Goal: Information Seeking & Learning: Learn about a topic

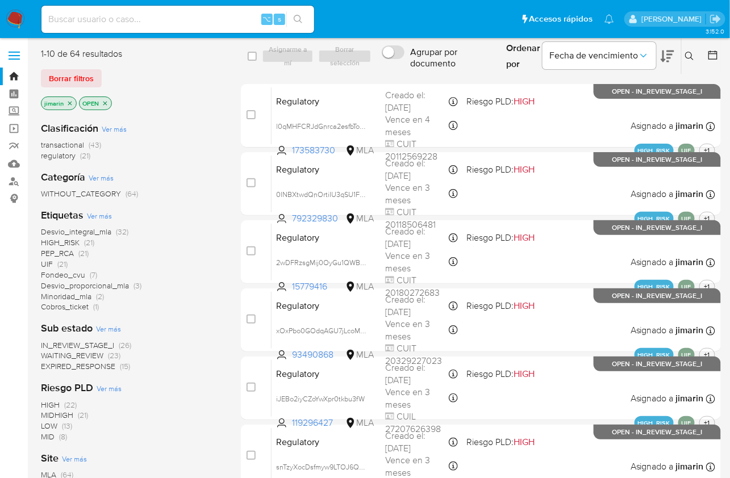
click at [685, 54] on button at bounding box center [691, 56] width 19 height 14
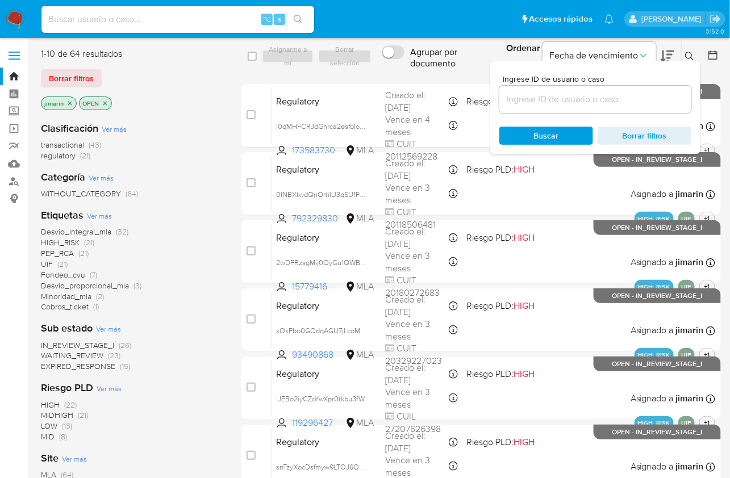
click at [655, 102] on input at bounding box center [595, 99] width 192 height 15
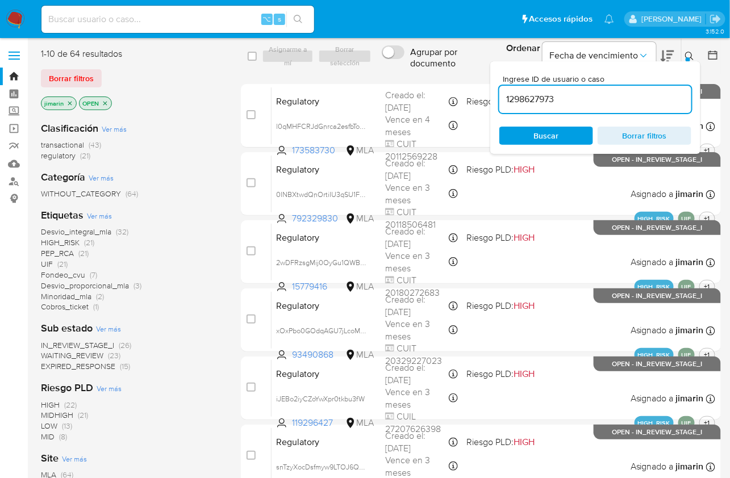
type input "1298627973"
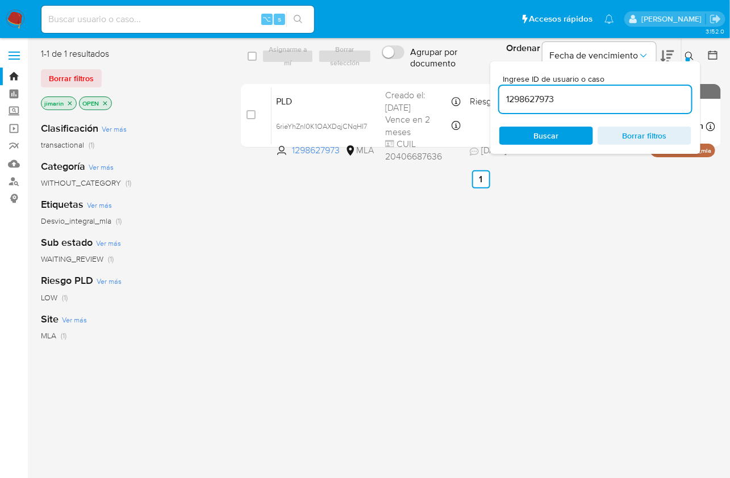
click at [694, 57] on icon at bounding box center [689, 56] width 9 height 9
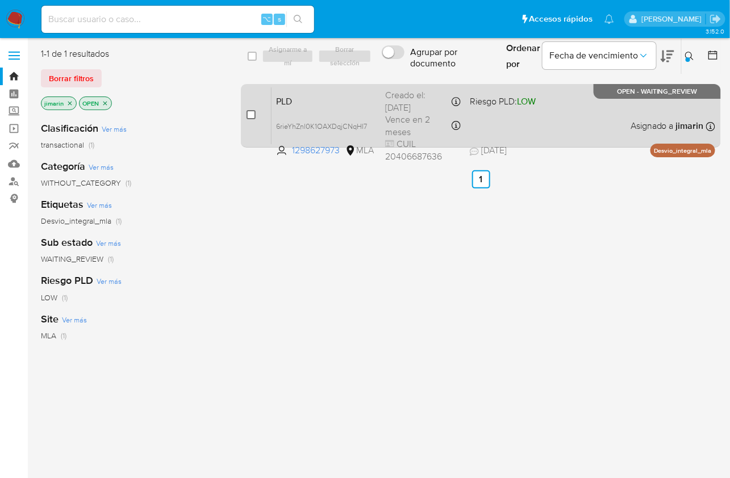
click at [252, 118] on input "checkbox" at bounding box center [251, 114] width 9 height 9
checkbox input "true"
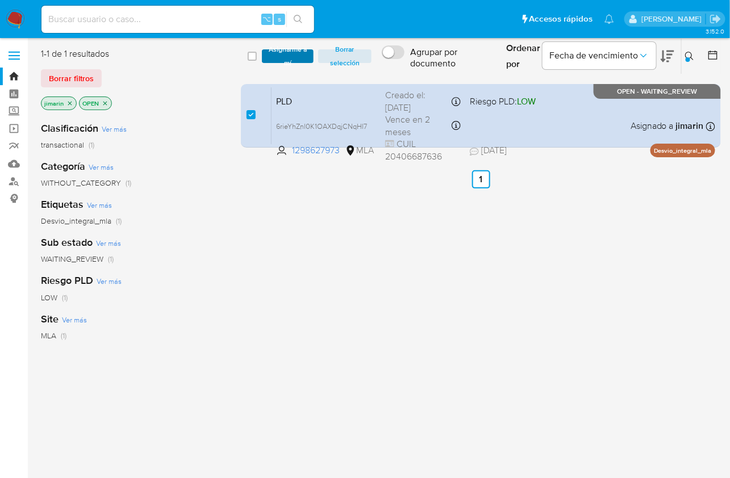
click at [288, 59] on span "Asignarme a mí" at bounding box center [288, 56] width 40 height 11
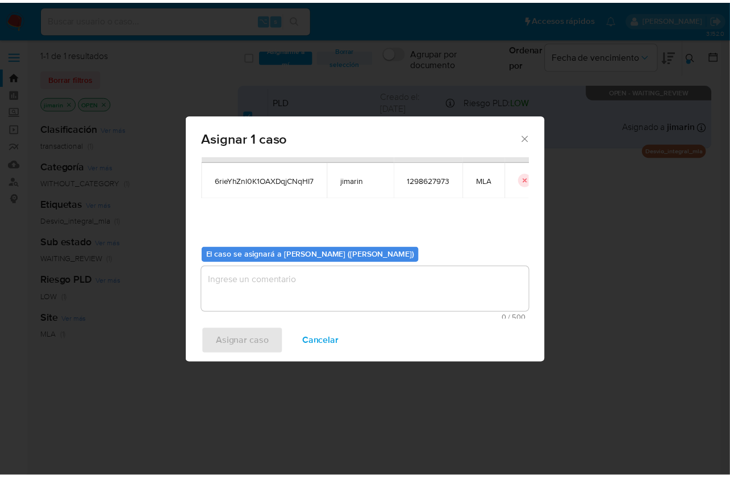
scroll to position [58, 0]
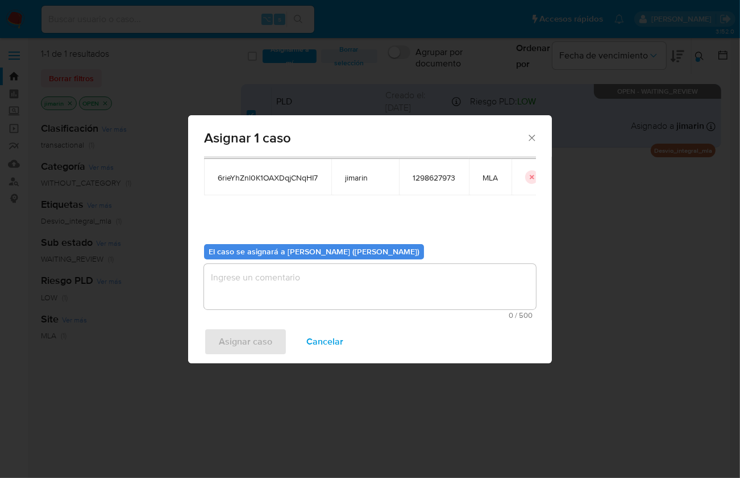
click at [309, 288] on textarea "assign-modal" at bounding box center [370, 286] width 332 height 45
click at [259, 331] on span "Asignar caso" at bounding box center [245, 342] width 53 height 25
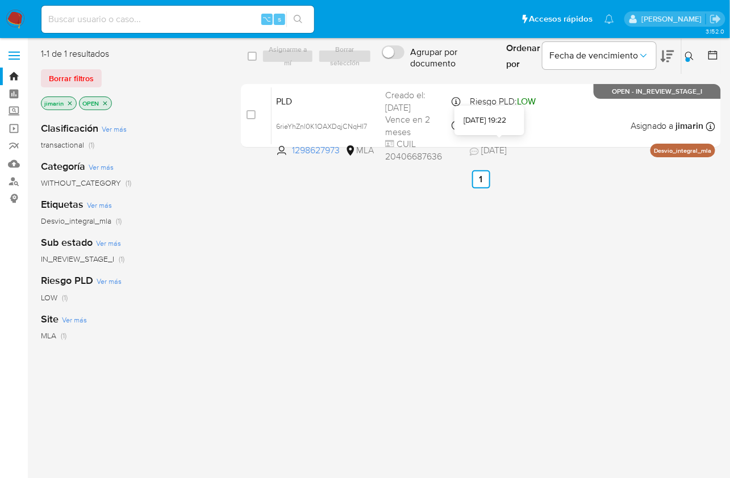
click at [515, 122] on div "23/07/2025 19:22" at bounding box center [490, 120] width 52 height 11
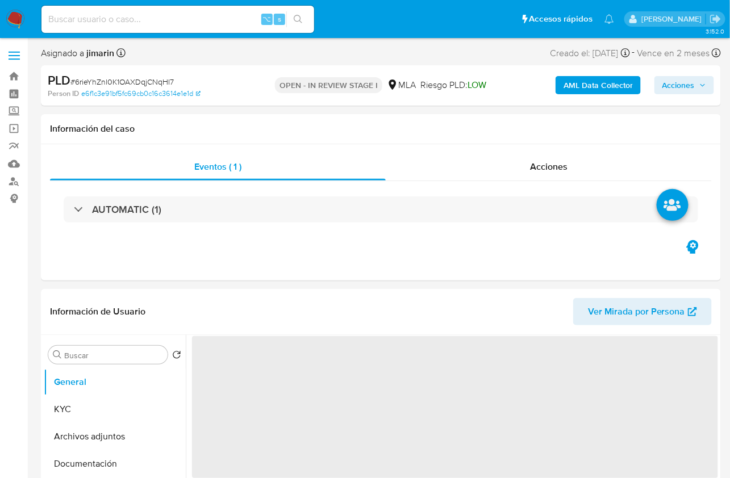
click at [124, 76] on span "# 6rieYhZnl0K1OAXDqjCNqHI7" at bounding box center [121, 81] width 103 height 11
copy span "6rieYhZnl0K1OAXDqjCNqHI7"
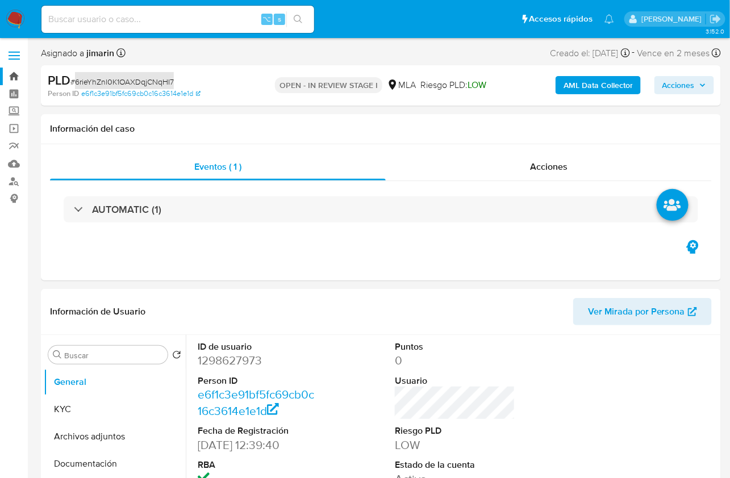
select select "10"
click at [215, 357] on dd "1298627973" at bounding box center [258, 361] width 120 height 16
copy dd "1298627973"
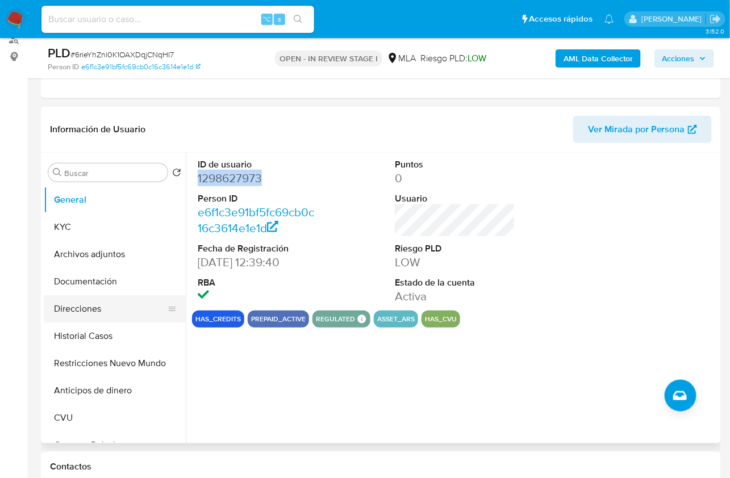
scroll to position [170, 0]
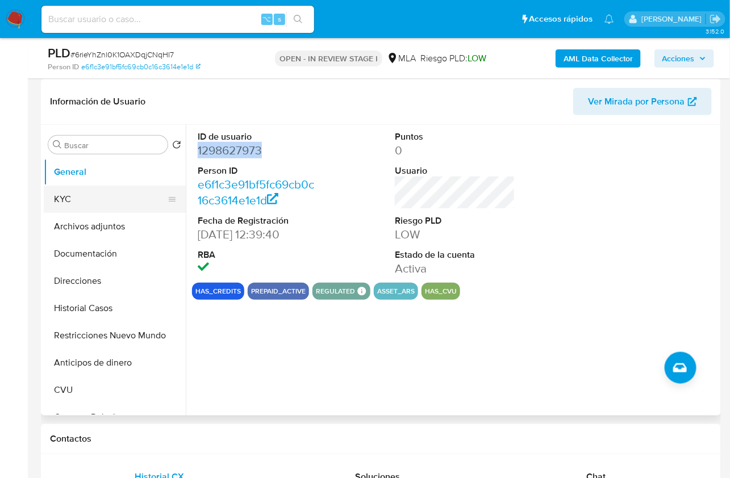
click at [60, 201] on button "KYC" at bounding box center [110, 199] width 133 height 27
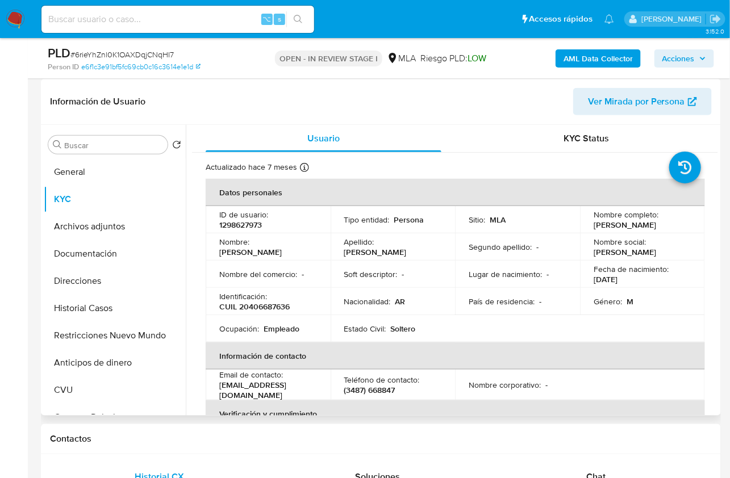
click at [282, 307] on p "CUIL 20406687636" at bounding box center [254, 307] width 70 height 10
copy p "20406687636"
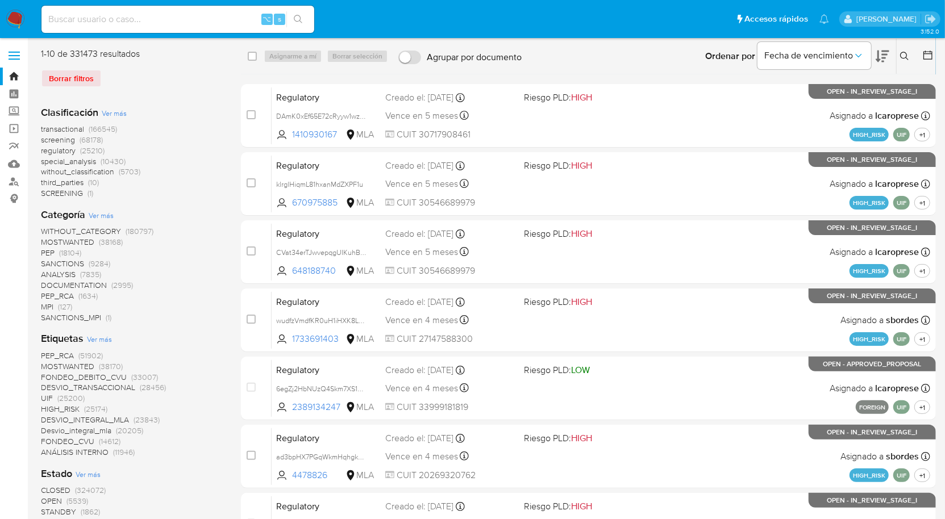
click at [625, 66] on div "Ordenar por Fecha de vencimiento No es posible ordenar los resultados mientras …" at bounding box center [731, 56] width 409 height 35
click at [909, 58] on icon at bounding box center [904, 56] width 9 height 9
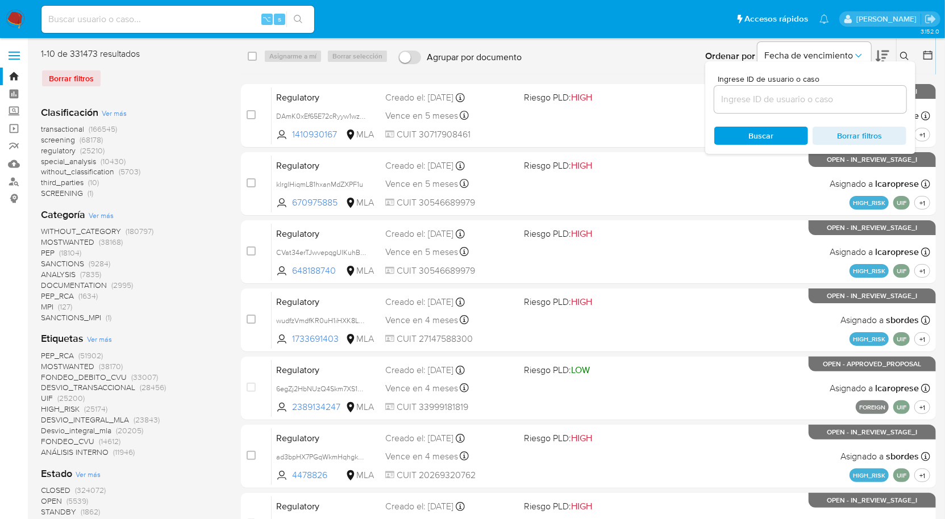
click at [851, 103] on input at bounding box center [810, 99] width 192 height 15
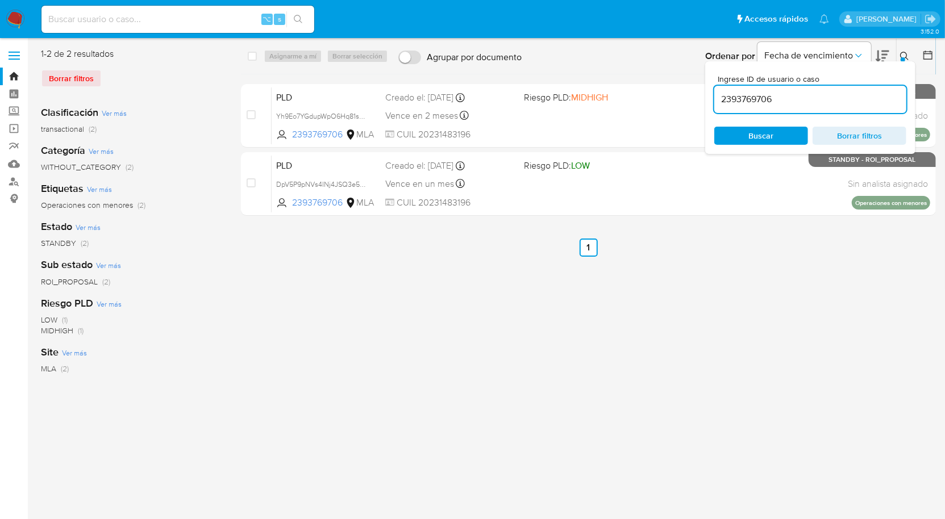
click at [902, 59] on div at bounding box center [903, 59] width 5 height 5
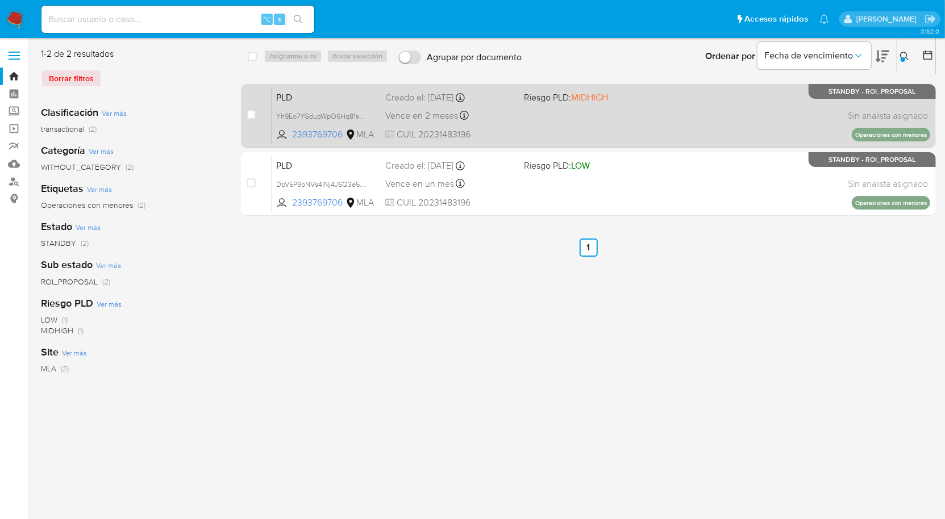
click at [776, 130] on div "PLD Yh9Eo7YGdupWpO6Hq81sArWt 2393769706 MLA Riesgo PLD: MIDHIGH Creado el: 12/0…" at bounding box center [601, 115] width 659 height 57
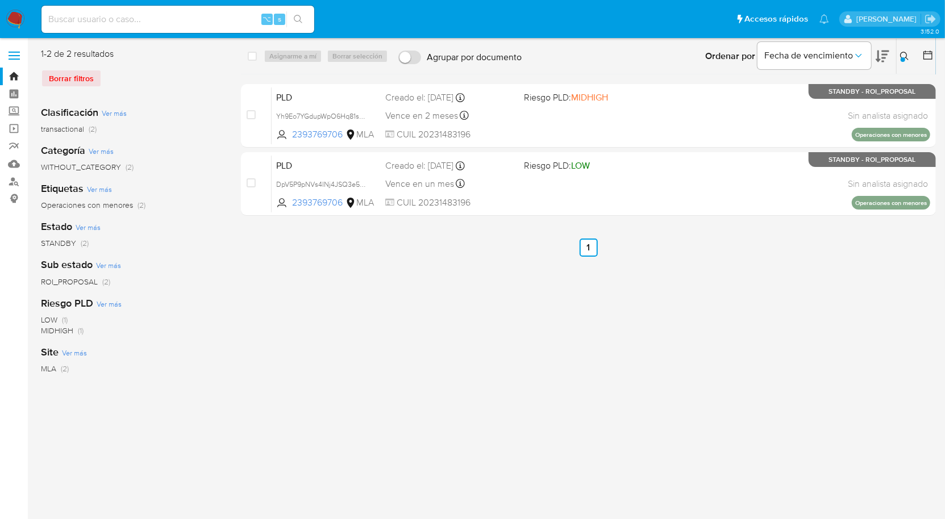
click at [908, 63] on div "Ingrese ID de usuario o caso 2393769706 Buscar Borrar filtros" at bounding box center [905, 56] width 19 height 35
click at [898, 58] on button at bounding box center [906, 56] width 19 height 14
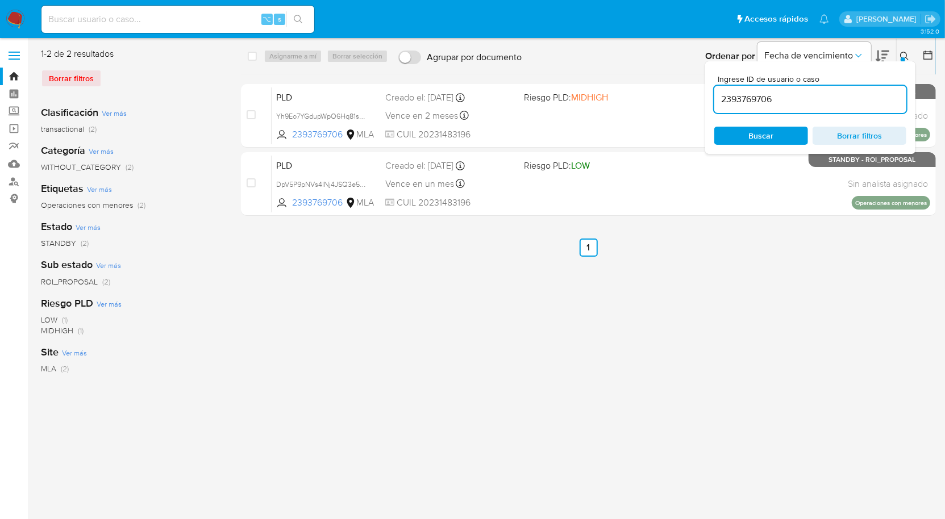
click at [825, 99] on input "2393769706" at bounding box center [810, 99] width 192 height 15
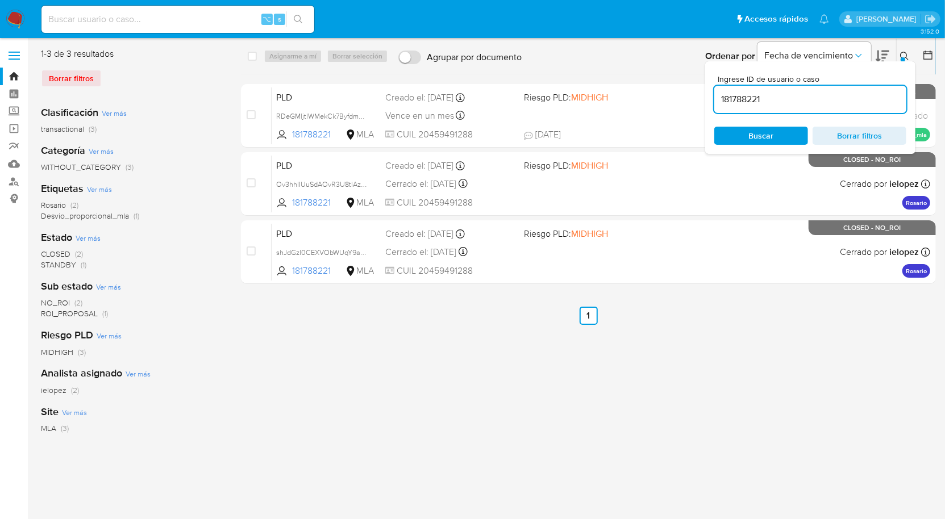
click at [794, 106] on input "181788221" at bounding box center [810, 99] width 192 height 15
click at [904, 59] on div at bounding box center [903, 59] width 5 height 5
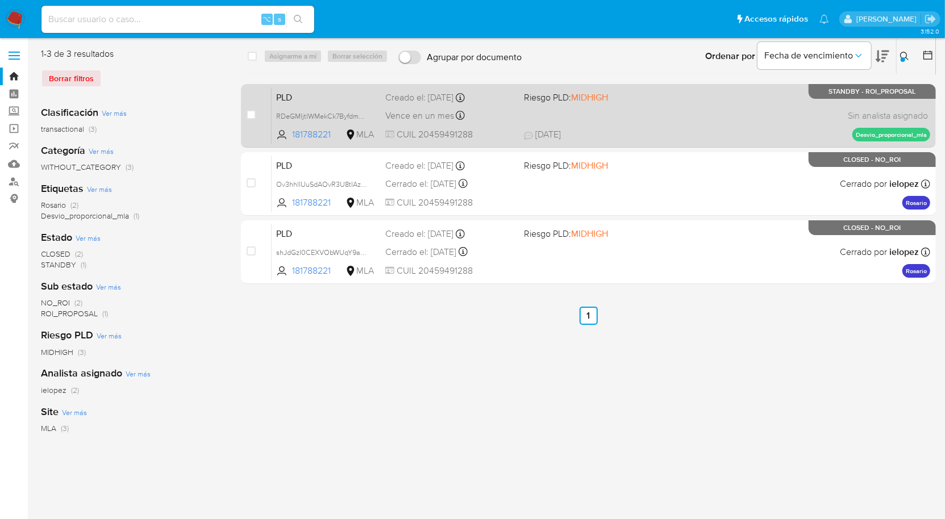
click at [782, 120] on div "PLD RDeGMljtlWMekCk7ByfdmbxV 181788221 MLA Riesgo PLD: MIDHIGH Creado el: 12/06…" at bounding box center [601, 115] width 659 height 57
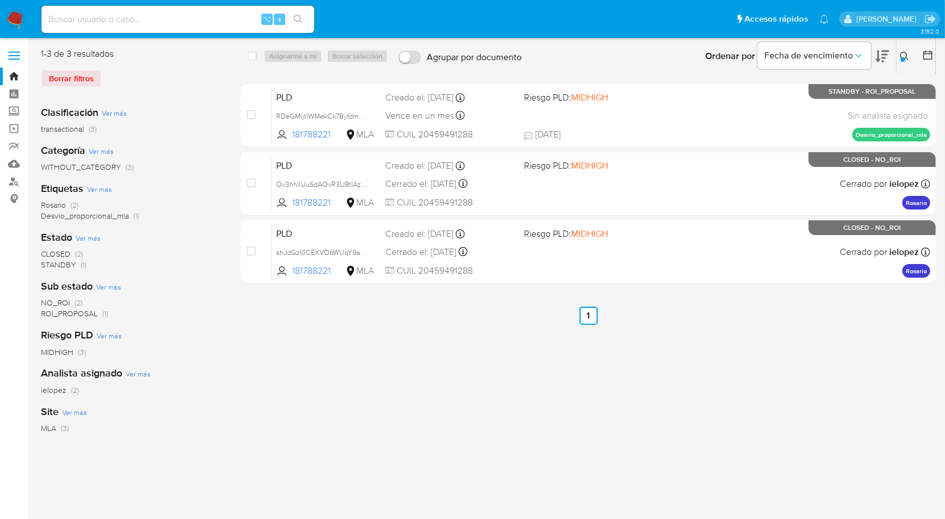
click at [897, 61] on button at bounding box center [906, 56] width 19 height 14
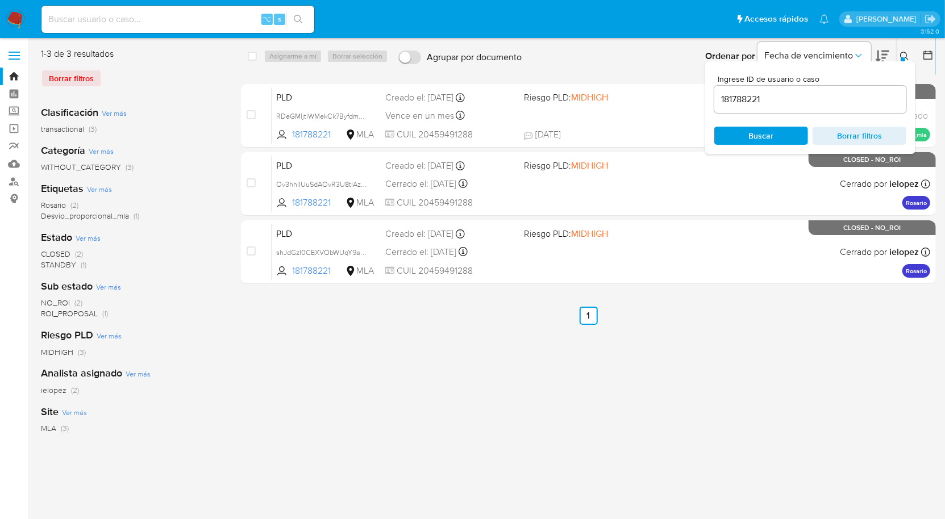
click at [840, 101] on input "181788221" at bounding box center [810, 99] width 192 height 15
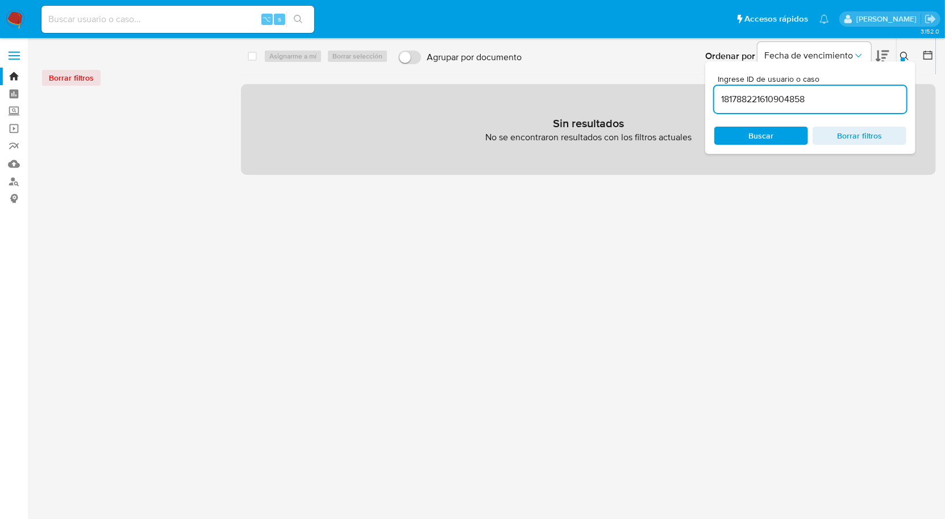
click at [797, 102] on input "181788221610904858" at bounding box center [810, 99] width 192 height 15
paste input
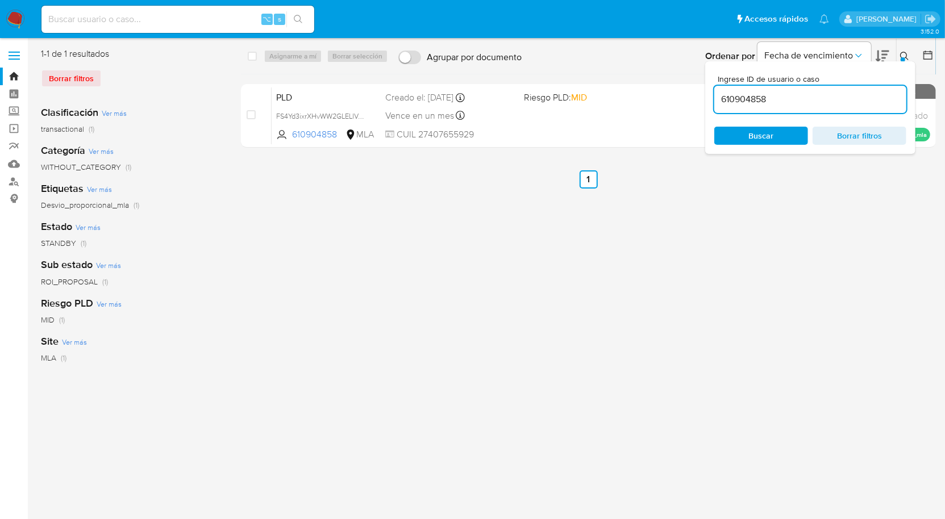
click at [905, 56] on icon at bounding box center [904, 56] width 9 height 9
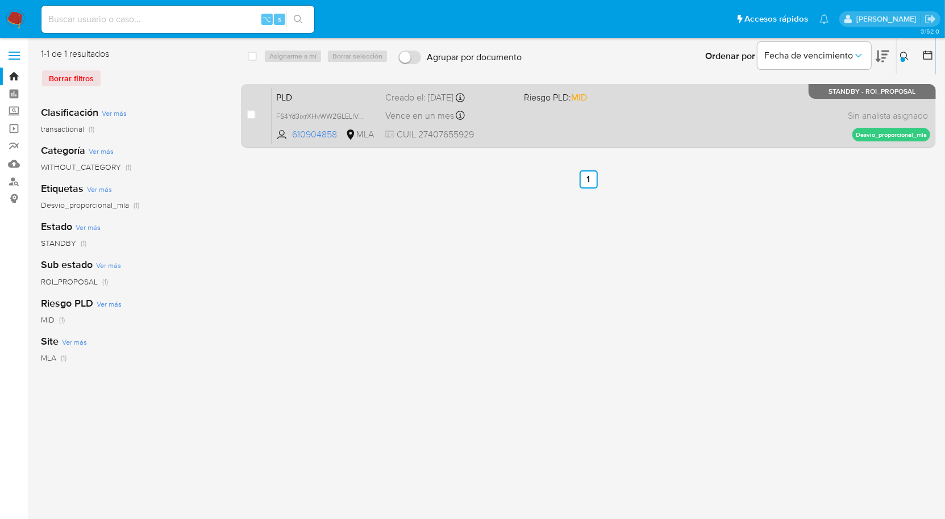
click at [743, 103] on div "PLD FS4Yd3ixrXHvWW2GLELIVd7S 610904858 MLA Riesgo PLD: MID Creado el: 12/06/202…" at bounding box center [601, 115] width 659 height 57
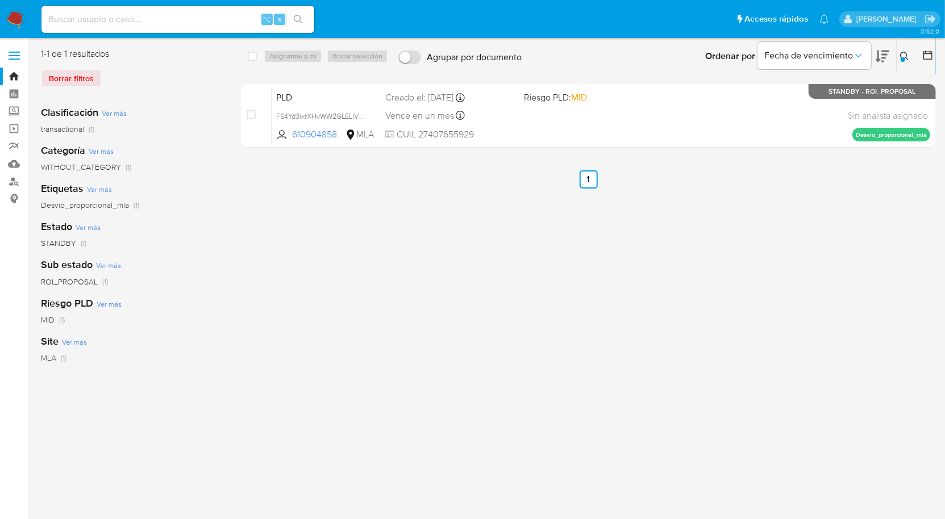
click at [908, 59] on icon at bounding box center [904, 56] width 9 height 9
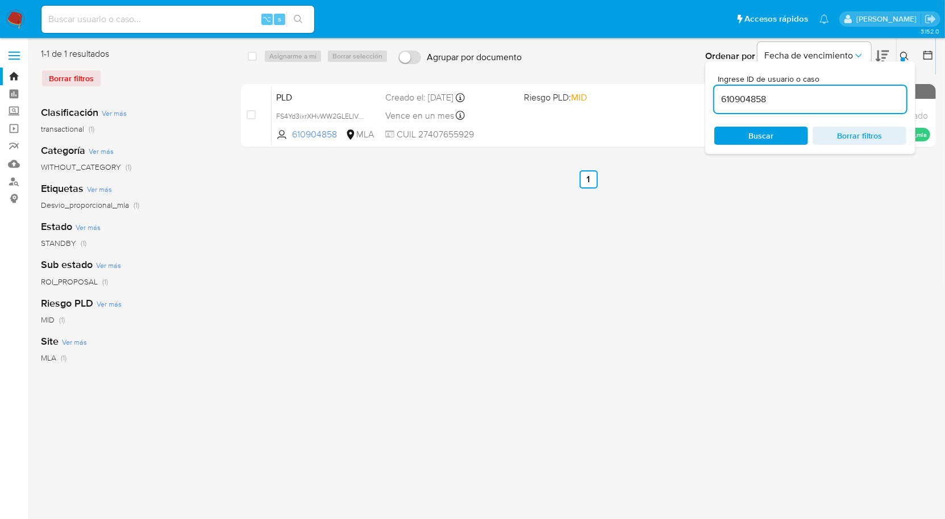
click at [844, 98] on input "610904858" at bounding box center [810, 99] width 192 height 15
click at [902, 55] on icon at bounding box center [904, 56] width 9 height 9
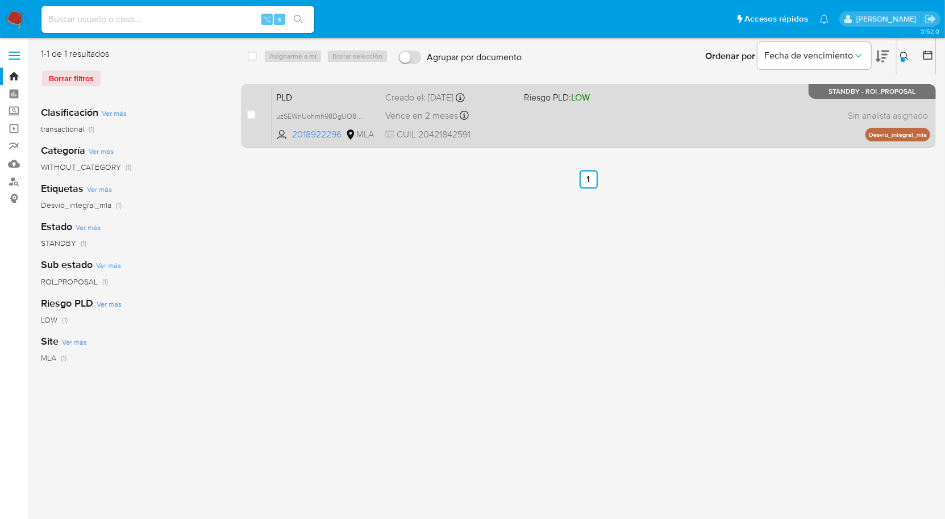
click at [613, 108] on div "PLD uzSEWnUohmh98DgUO8NI3kju 2018922296 MLA Riesgo PLD: LOW Creado el: 12/07/20…" at bounding box center [601, 115] width 659 height 57
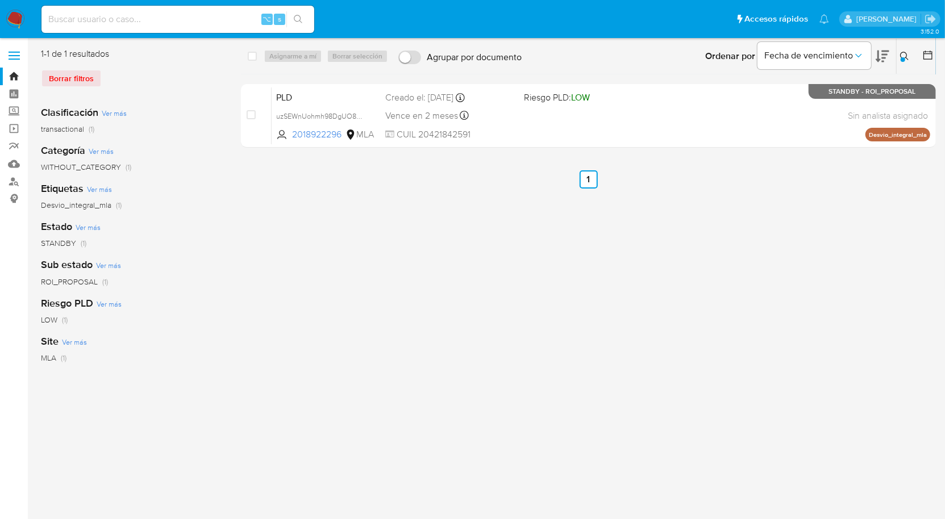
click at [908, 59] on icon at bounding box center [904, 56] width 9 height 9
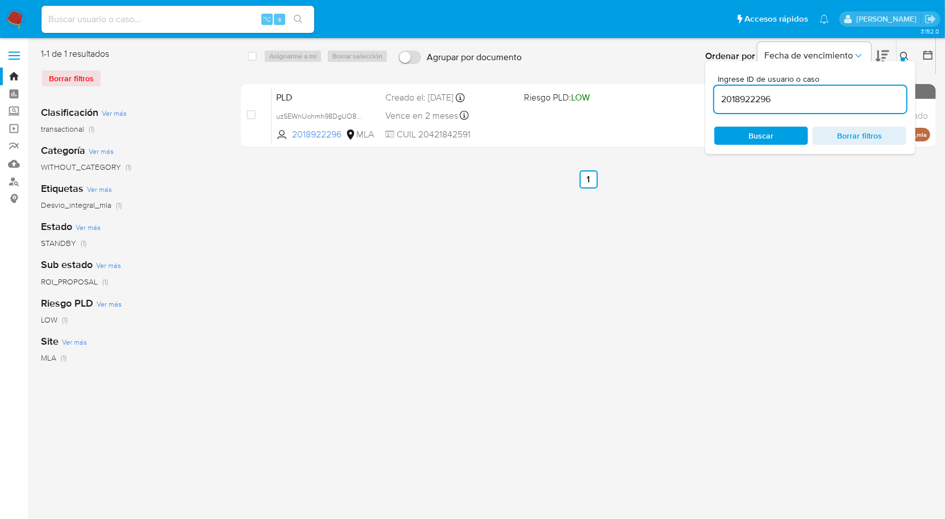
click at [868, 100] on input "2018922296" at bounding box center [810, 99] width 192 height 15
type input "2489164725"
click at [904, 52] on icon at bounding box center [904, 56] width 9 height 9
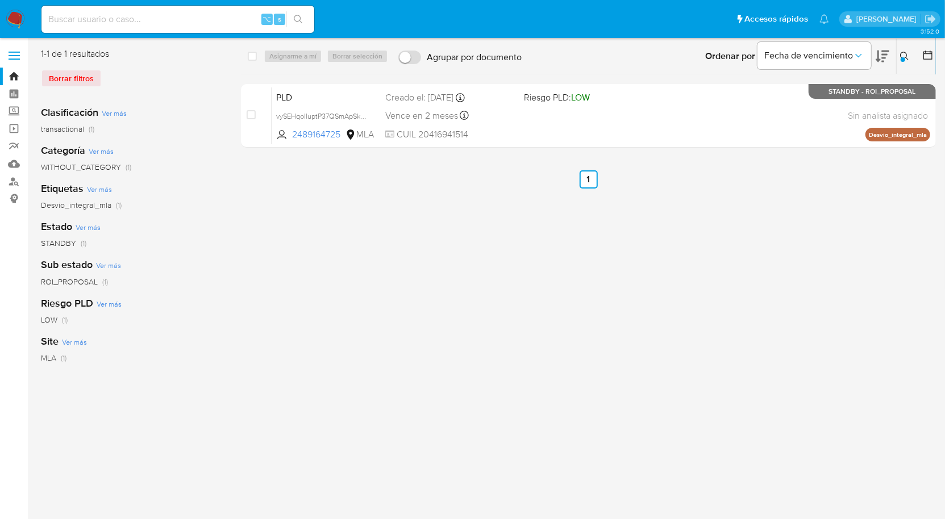
click at [628, 205] on div "select-all-cases-checkbox Asignarme a mí Borrar selección Agrupar por documento…" at bounding box center [588, 293] width 695 height 490
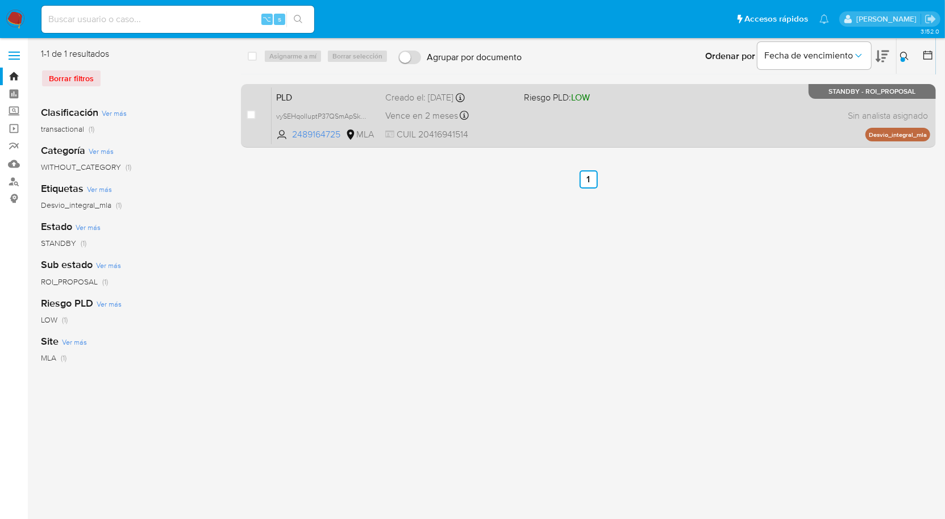
click at [636, 119] on div "PLD vySEHqoIluptP37QSmApSkKD 2489164725 MLA Riesgo PLD: LOW Creado el: 12/07/20…" at bounding box center [601, 115] width 659 height 57
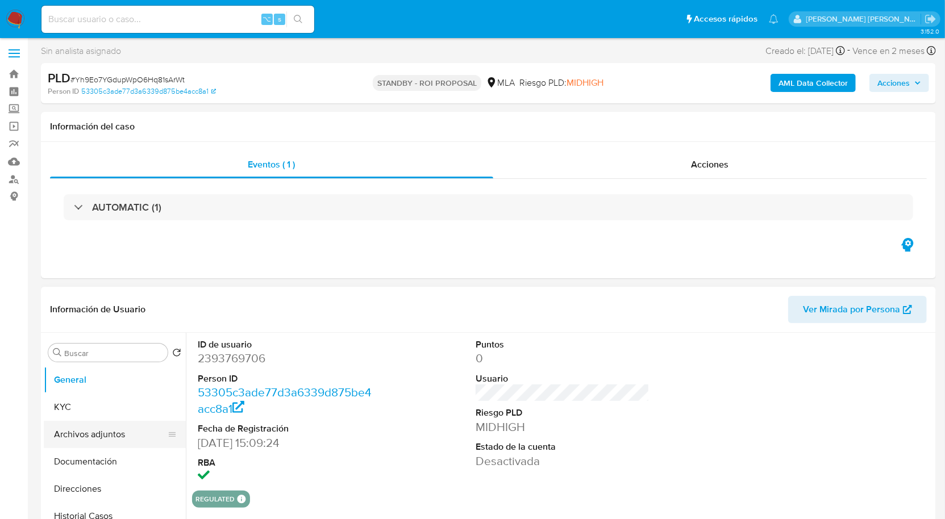
select select "10"
click at [94, 433] on button "Archivos adjuntos" at bounding box center [110, 434] width 133 height 27
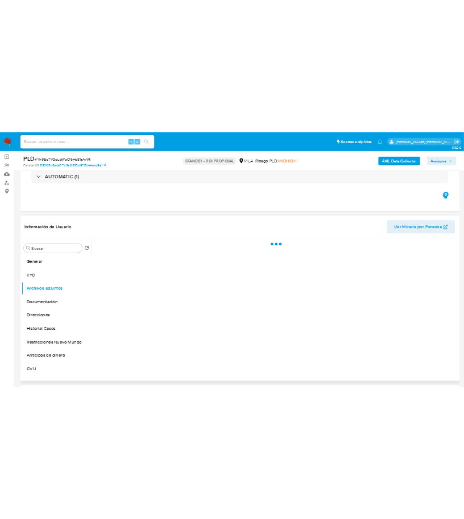
scroll to position [93, 0]
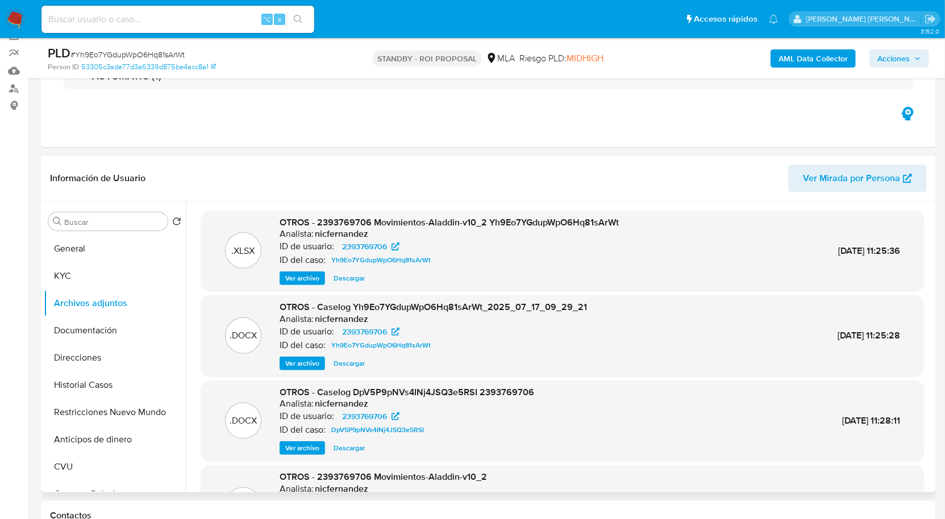
click at [351, 359] on span "Descargar" at bounding box center [349, 363] width 31 height 11
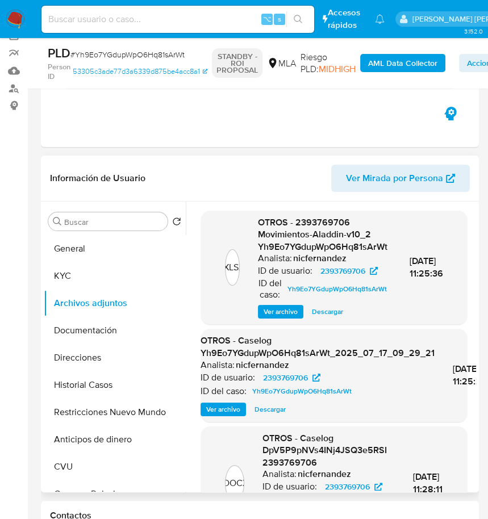
click at [274, 180] on header "Información de Usuario Ver Mirada por Persona" at bounding box center [260, 178] width 420 height 27
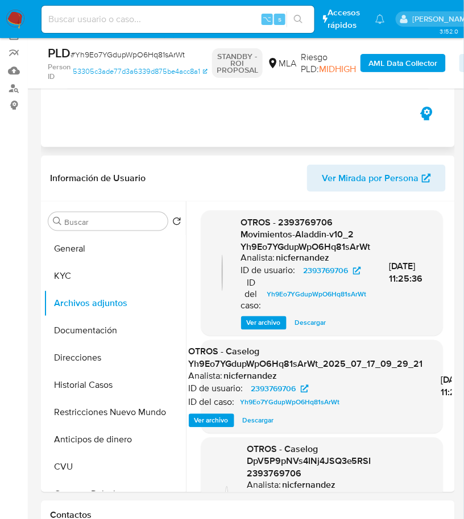
click at [143, 145] on div "Eventos ( 1 ) Acciones AUTOMATIC (1)" at bounding box center [248, 79] width 414 height 136
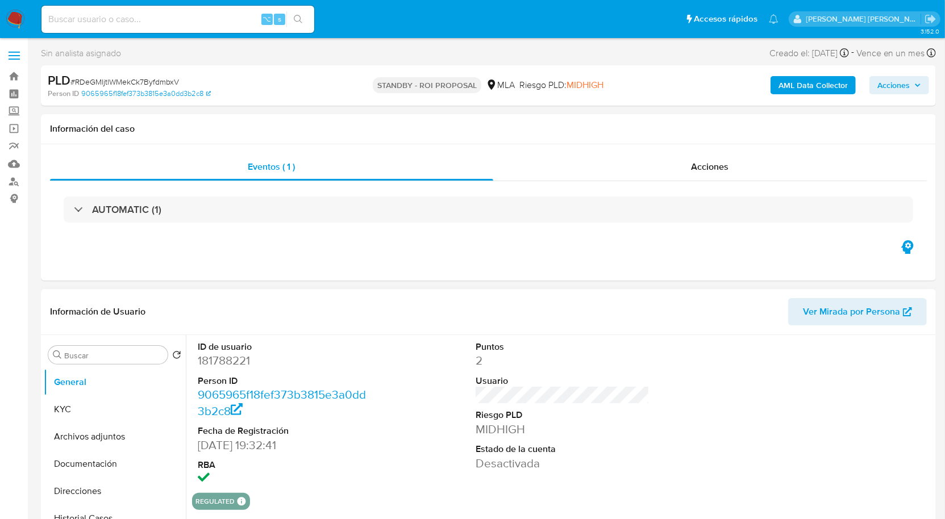
select select "10"
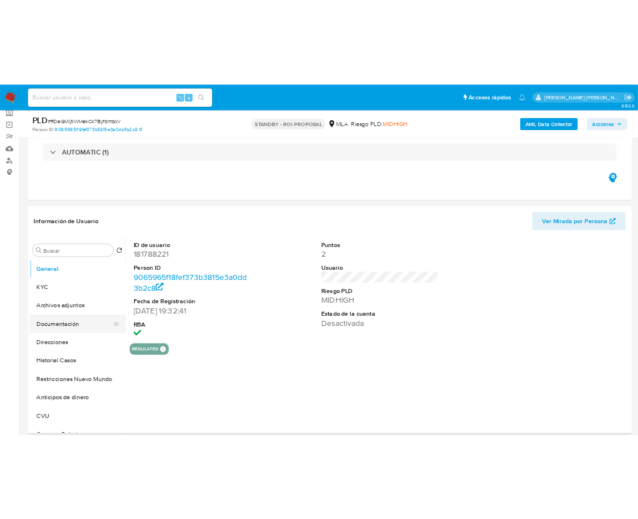
scroll to position [72, 0]
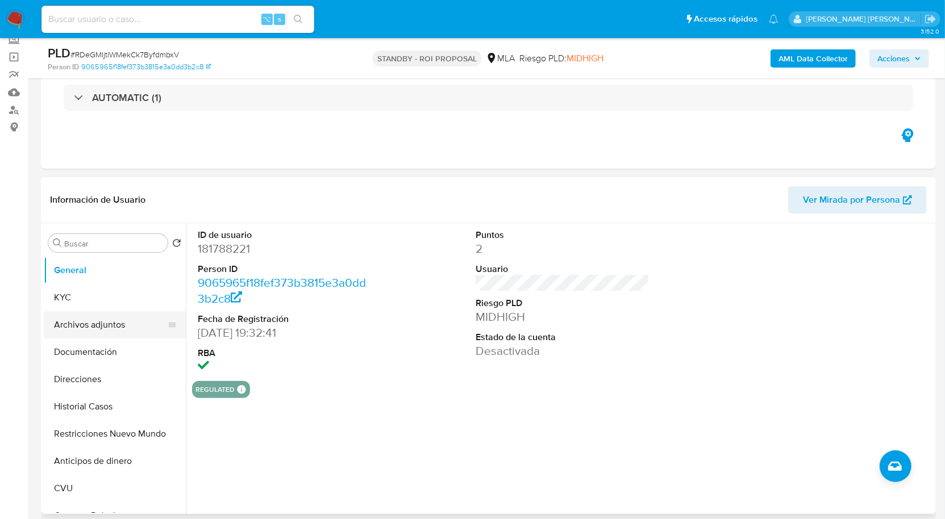
click at [69, 334] on button "Archivos adjuntos" at bounding box center [110, 324] width 133 height 27
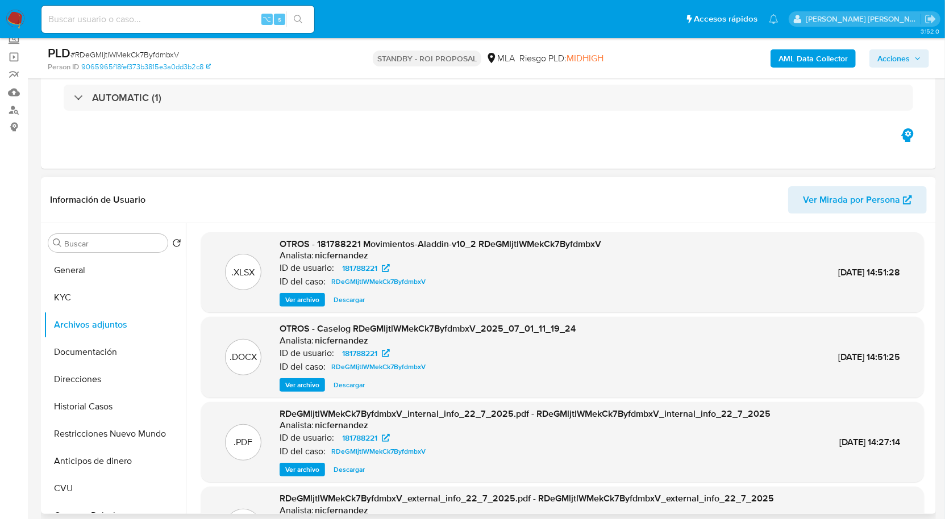
click at [344, 389] on span "Descargar" at bounding box center [349, 385] width 31 height 11
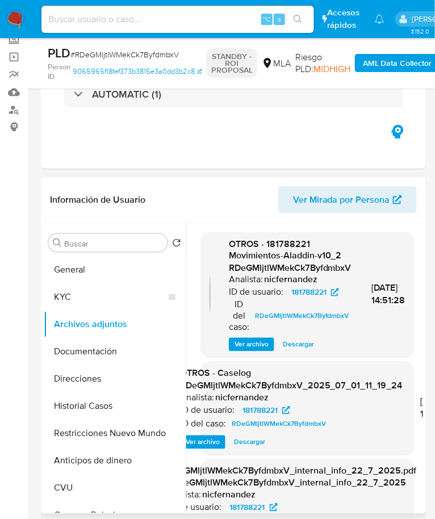
click at [82, 302] on button "KYC" at bounding box center [110, 297] width 133 height 27
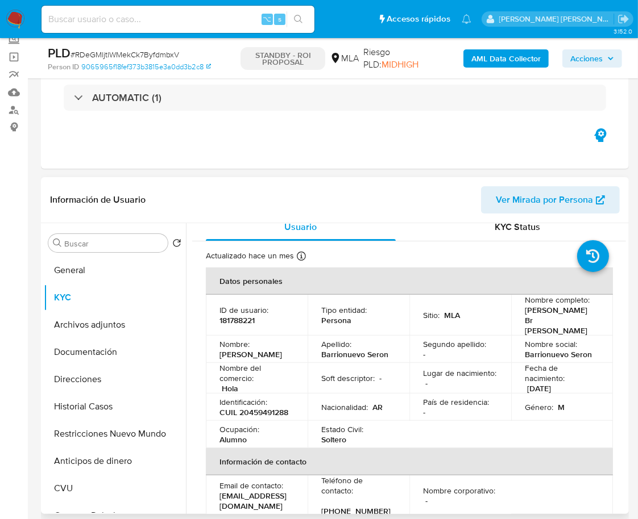
scroll to position [72, 0]
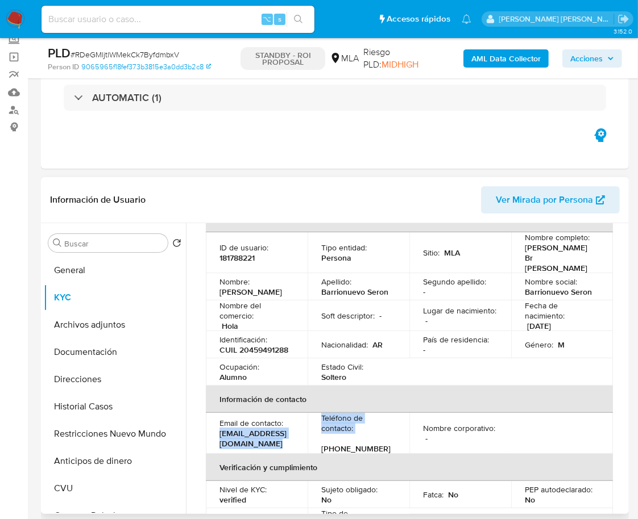
drag, startPoint x: 221, startPoint y: 428, endPoint x: 319, endPoint y: 428, distance: 98.3
click at [319, 428] on tr "Email de contacto : ezequielbarrionuevo1@gmail.com Teléfono de contacto : (341)…" at bounding box center [409, 433] width 407 height 41
click at [289, 431] on p "ezequielbarrionuevo1@gmail.com" at bounding box center [254, 438] width 70 height 20
drag, startPoint x: 220, startPoint y: 427, endPoint x: 319, endPoint y: 427, distance: 99.4
click at [319, 427] on tr "Email de contacto : ezequielbarrionuevo1@gmail.com Teléfono de contacto : (341)…" at bounding box center [409, 433] width 407 height 41
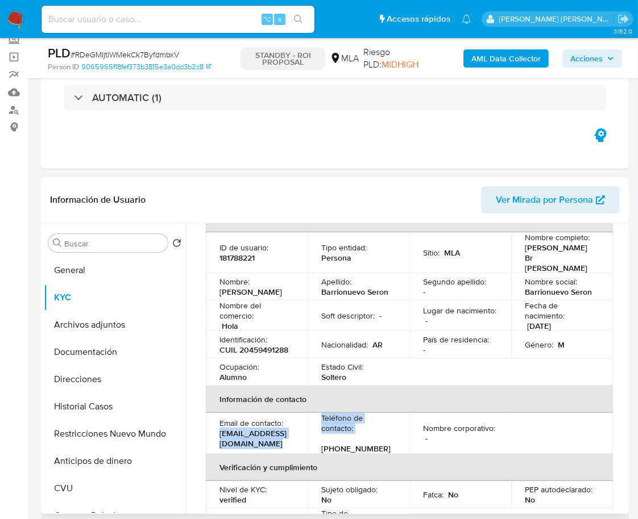
click at [219, 428] on p "ezequielbarrionuevo1@gmail.com" at bounding box center [254, 438] width 70 height 20
click at [280, 428] on p "ezequielbarrionuevo1@gmail.com" at bounding box center [254, 438] width 70 height 20
drag, startPoint x: 238, startPoint y: 428, endPoint x: 316, endPoint y: 427, distance: 77.9
click at [289, 428] on p "ezequielbarrionuevo1@gmail.com" at bounding box center [254, 438] width 70 height 20
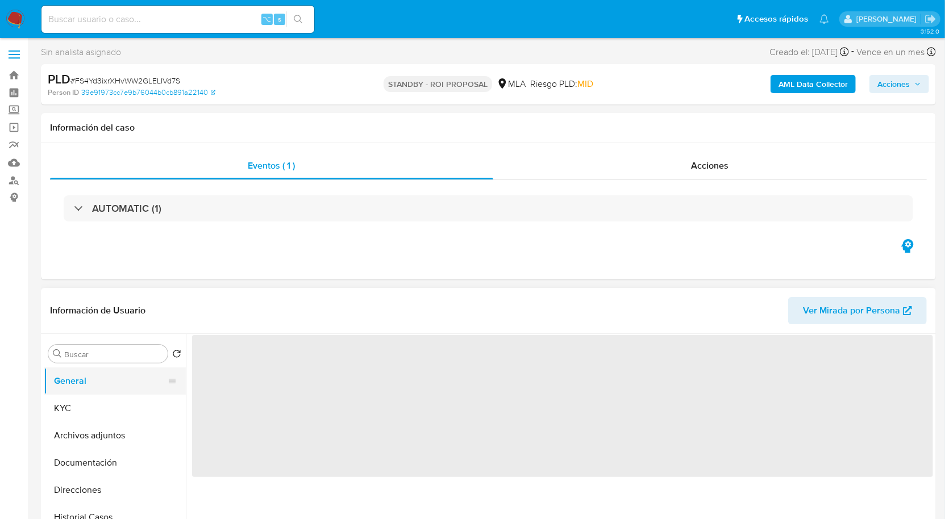
scroll to position [2, 0]
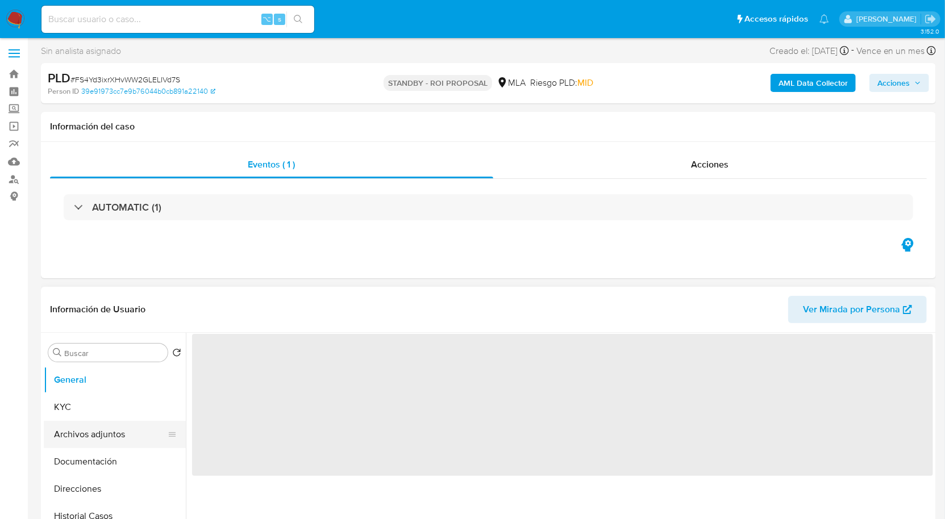
click at [107, 431] on button "Archivos adjuntos" at bounding box center [110, 434] width 133 height 27
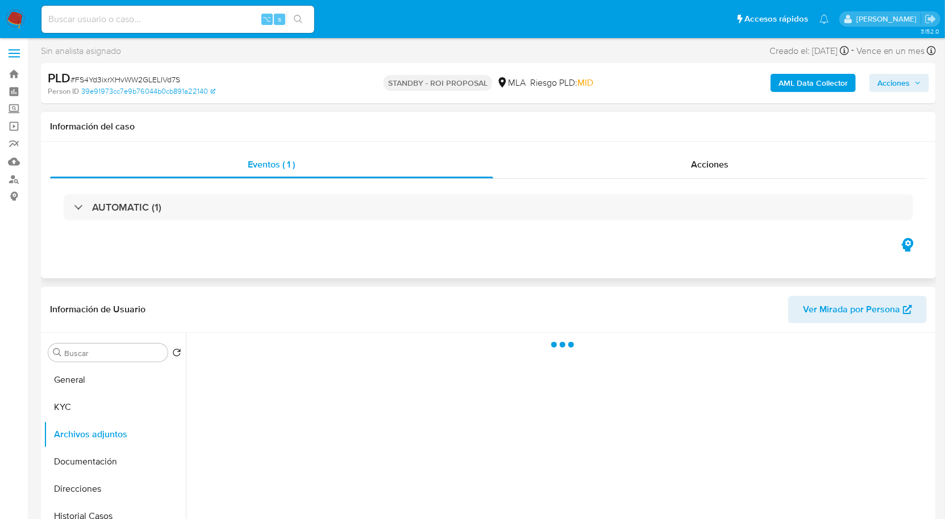
select select "10"
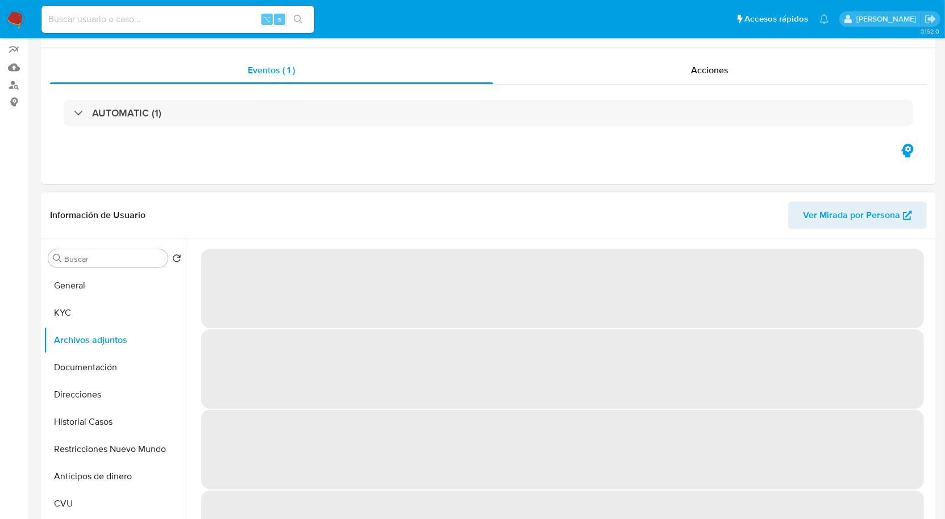
scroll to position [112, 0]
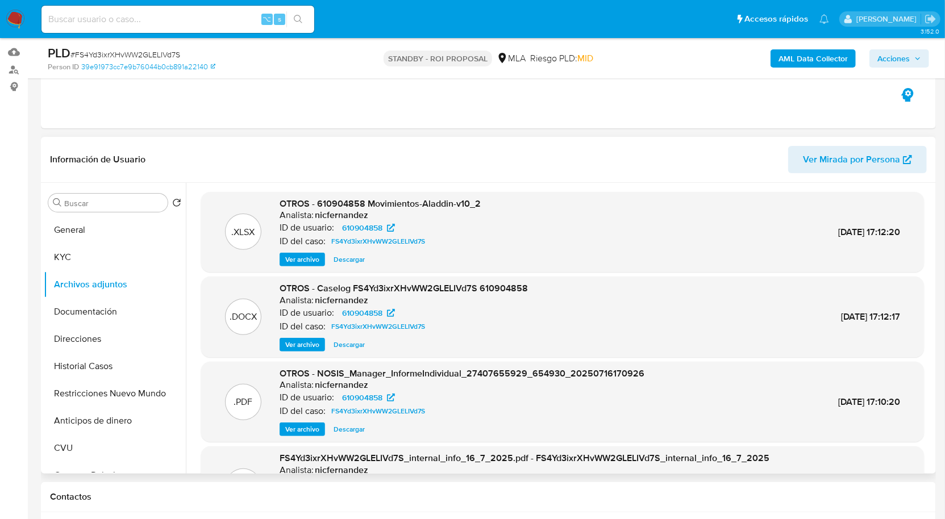
click at [354, 347] on span "Descargar" at bounding box center [349, 344] width 31 height 11
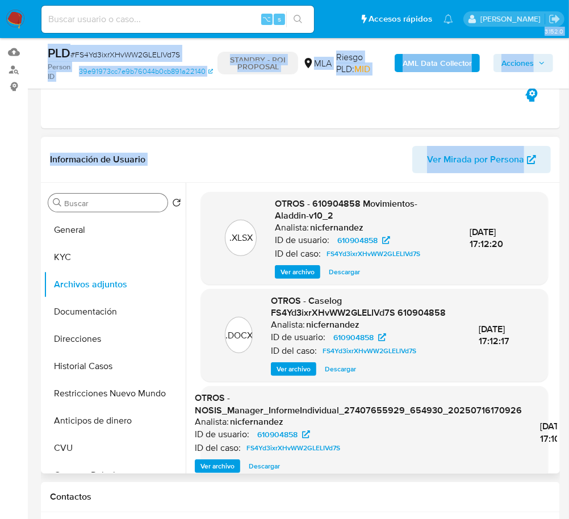
drag, startPoint x: 101, startPoint y: 209, endPoint x: 109, endPoint y: 210, distance: 8.0
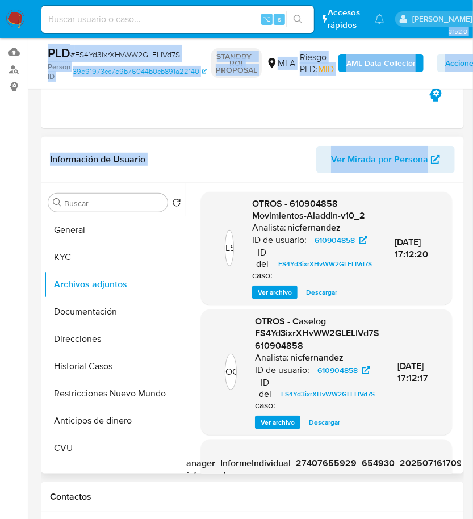
click at [160, 138] on div "Información de Usuario Ver Mirada por Persona" at bounding box center [252, 160] width 423 height 46
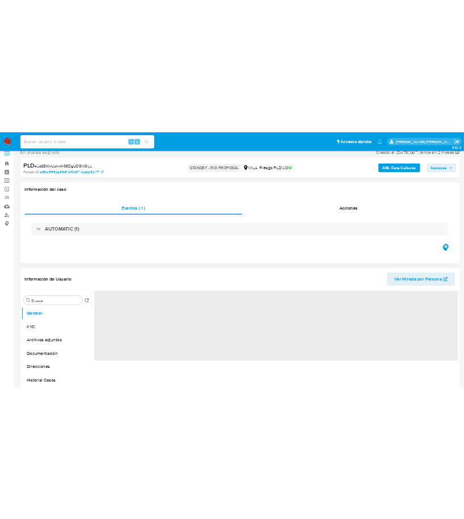
scroll to position [75, 0]
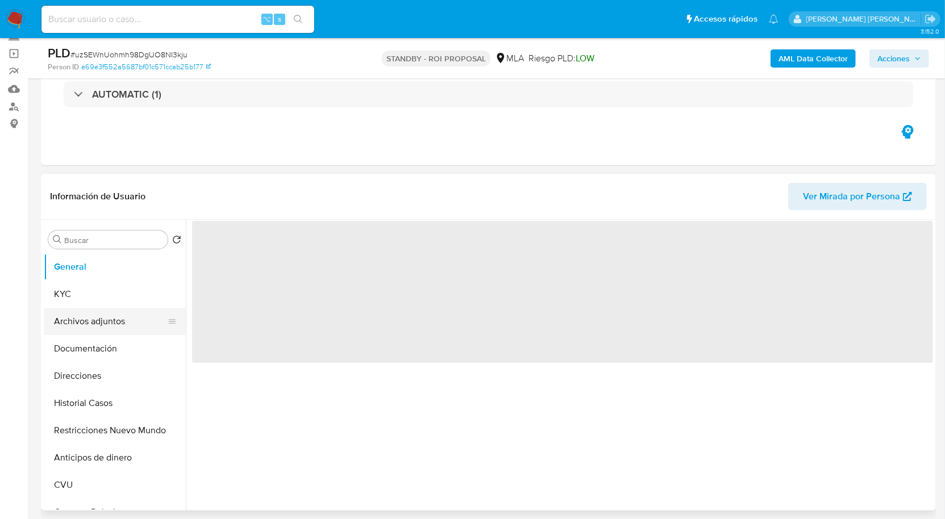
click at [113, 327] on button "Archivos adjuntos" at bounding box center [110, 321] width 133 height 27
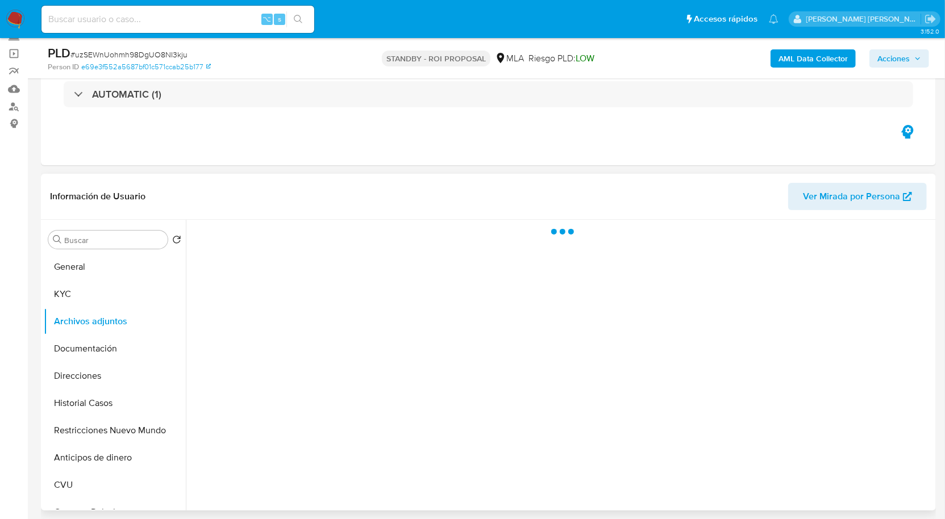
select select "10"
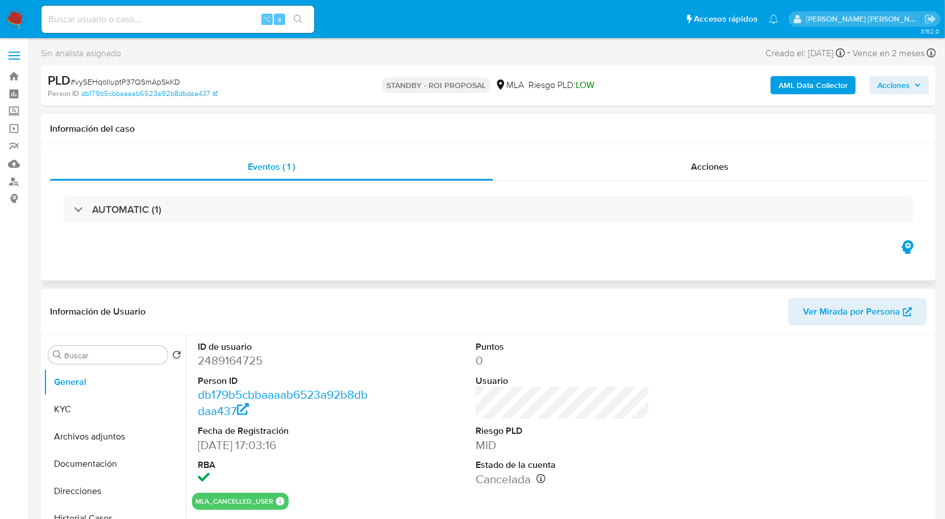
select select "10"
click at [113, 434] on button "Archivos adjuntos" at bounding box center [110, 436] width 133 height 27
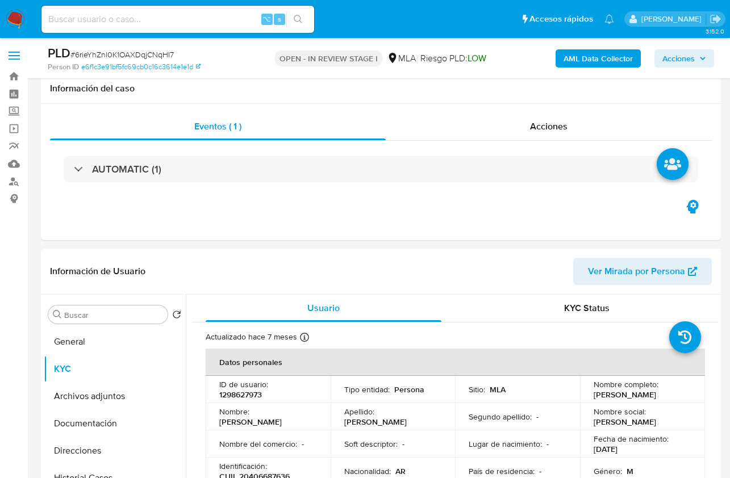
select select "10"
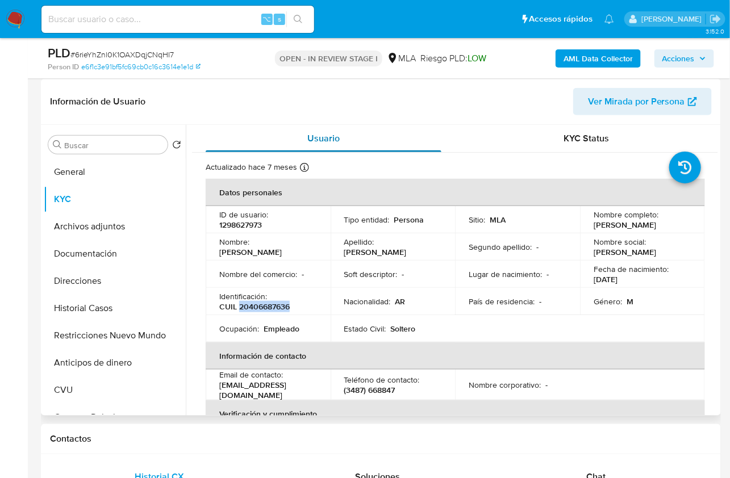
click at [347, 139] on div "Usuario" at bounding box center [324, 138] width 236 height 27
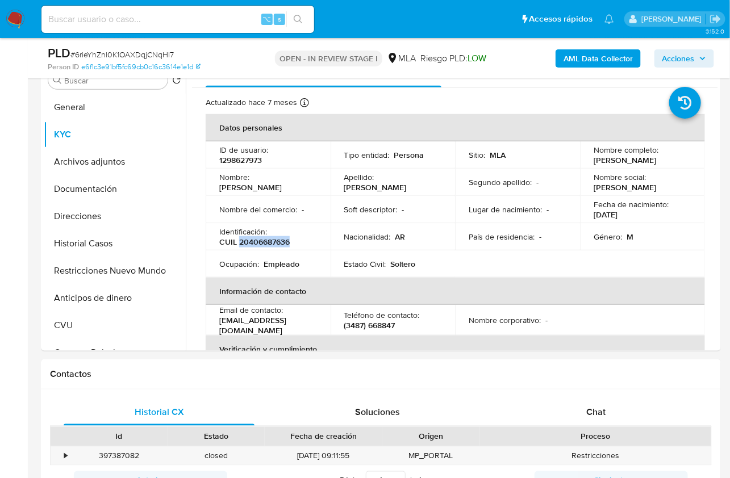
scroll to position [463, 0]
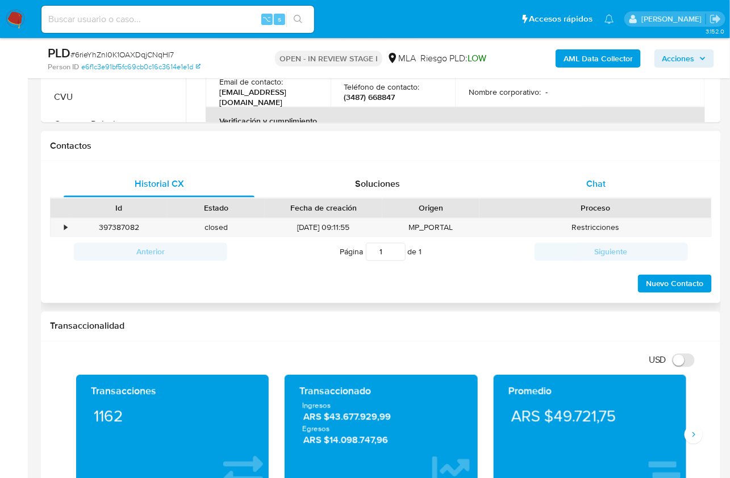
click at [592, 168] on div "Historial CX Soluciones Chat Id Estado Fecha de creación Origen Proceso • 39738…" at bounding box center [381, 232] width 680 height 143
click at [593, 185] on span "Chat" at bounding box center [595, 183] width 19 height 13
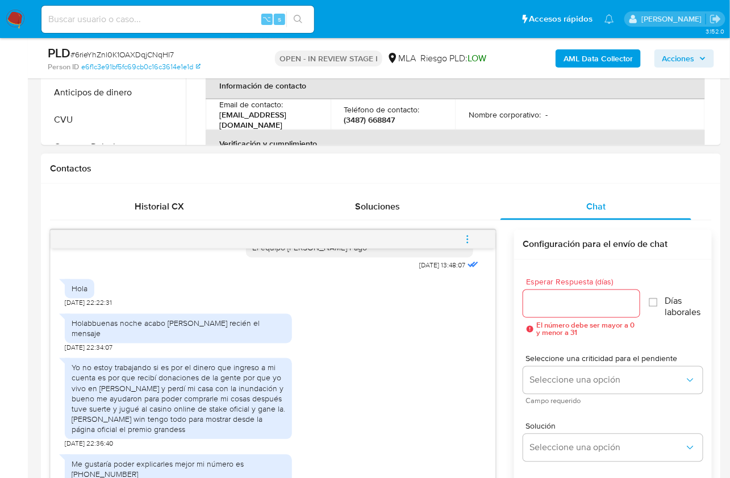
scroll to position [349, 0]
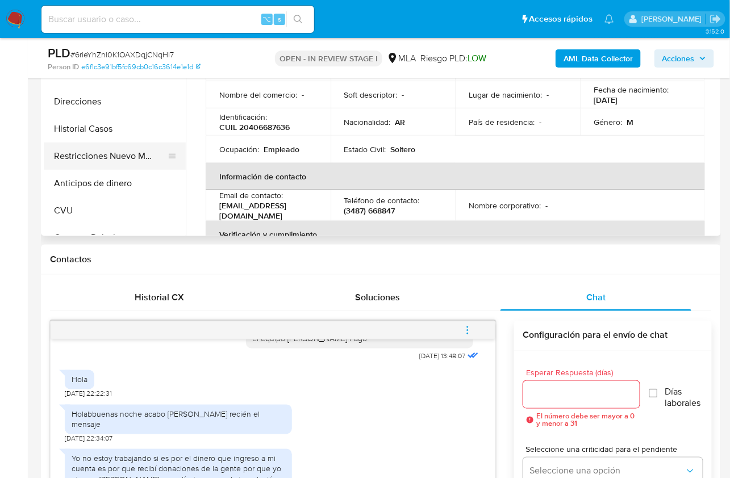
click at [131, 160] on button "Restricciones Nuevo Mundo" at bounding box center [110, 156] width 133 height 27
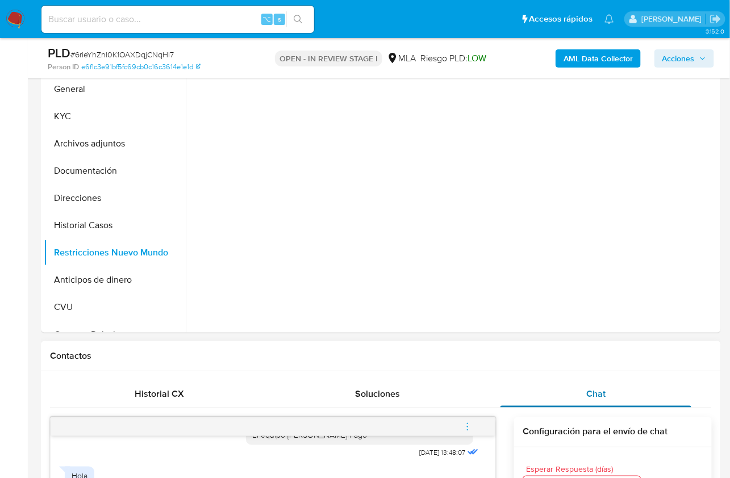
click at [577, 398] on div "Chat" at bounding box center [596, 394] width 191 height 27
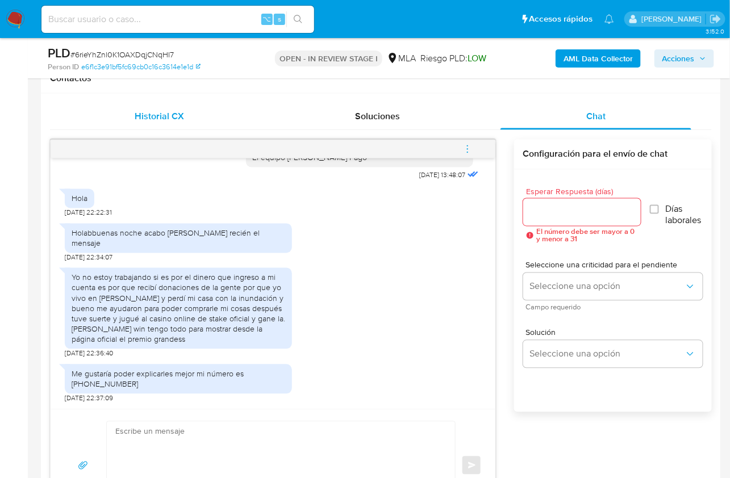
scroll to position [528, 0]
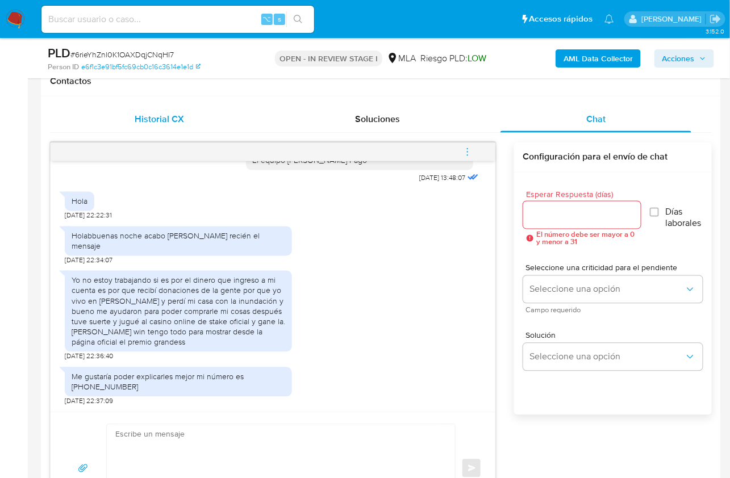
click at [134, 111] on div "Historial CX" at bounding box center [159, 119] width 191 height 27
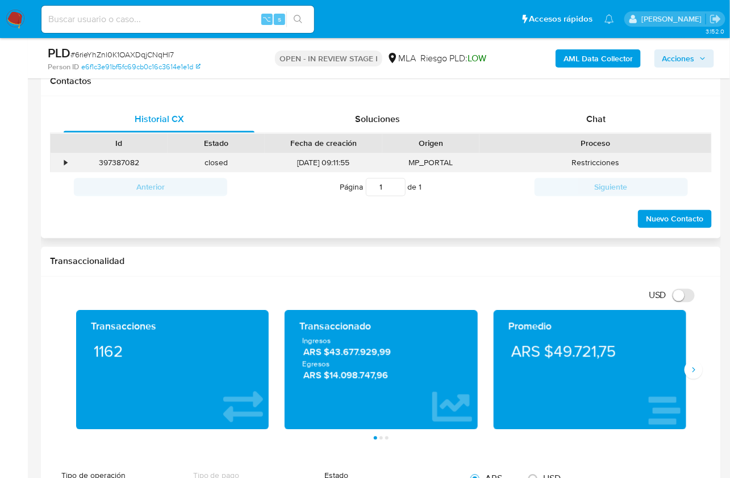
click at [131, 167] on div "397387082" at bounding box center [118, 163] width 97 height 19
click at [128, 163] on div "397387082" at bounding box center [118, 163] width 97 height 19
copy div "397387082"
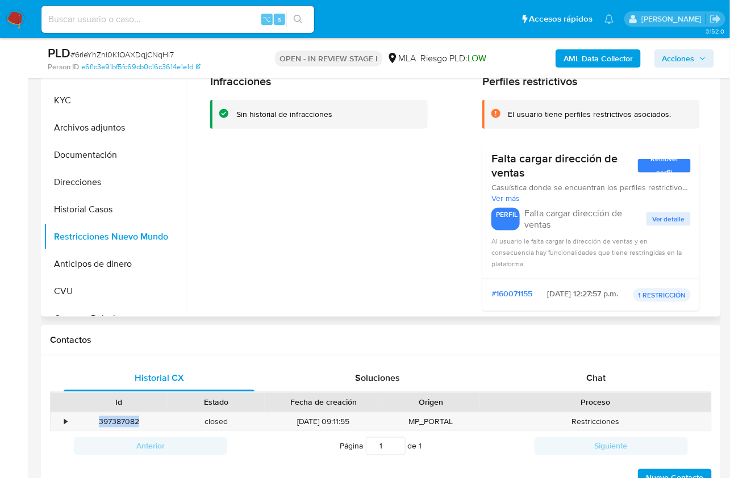
scroll to position [266, 0]
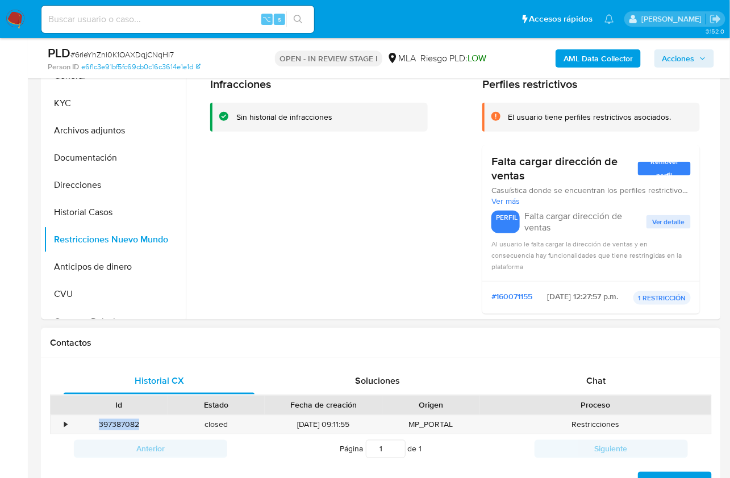
drag, startPoint x: 102, startPoint y: 163, endPoint x: 236, endPoint y: 351, distance: 231.0
click at [102, 163] on button "Documentación" at bounding box center [115, 157] width 142 height 27
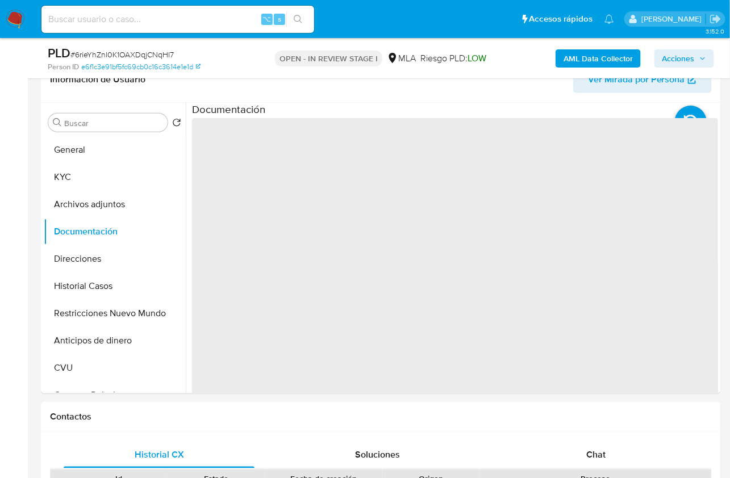
scroll to position [181, 0]
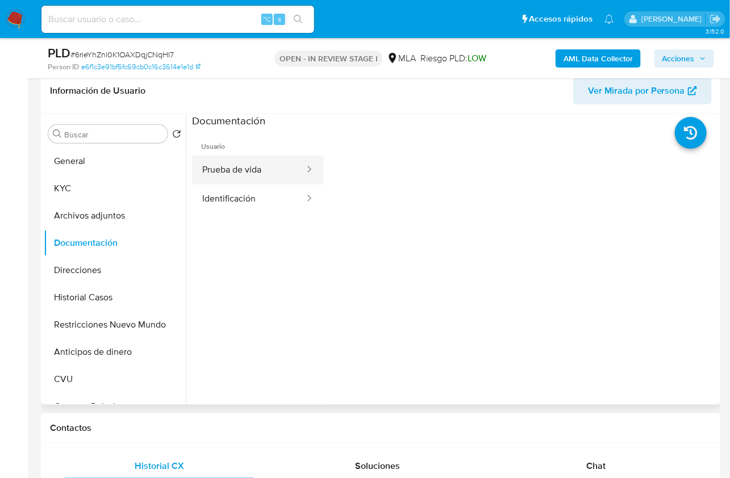
click at [238, 160] on button "Prueba de vida" at bounding box center [249, 170] width 114 height 29
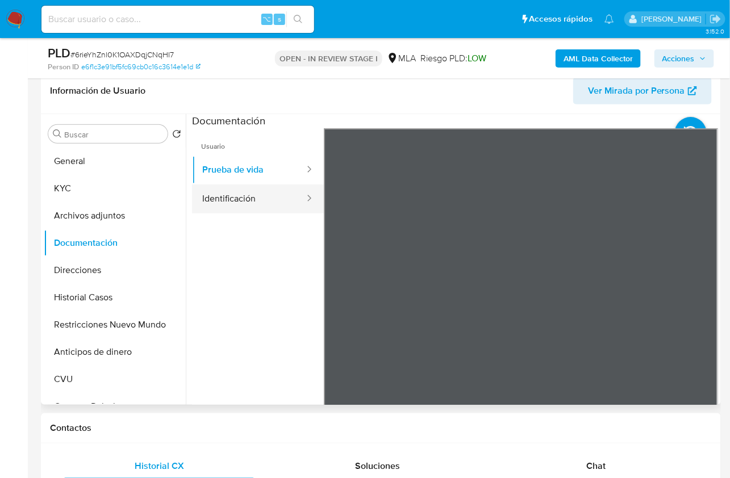
click at [278, 211] on button "Identificación" at bounding box center [249, 199] width 114 height 29
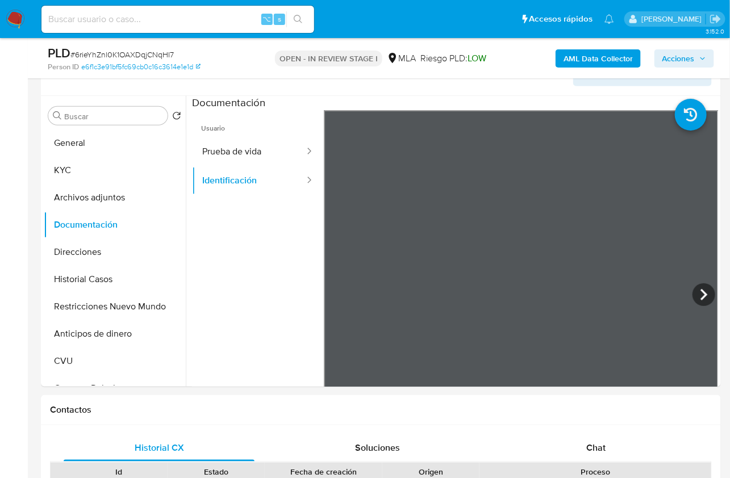
scroll to position [472, 0]
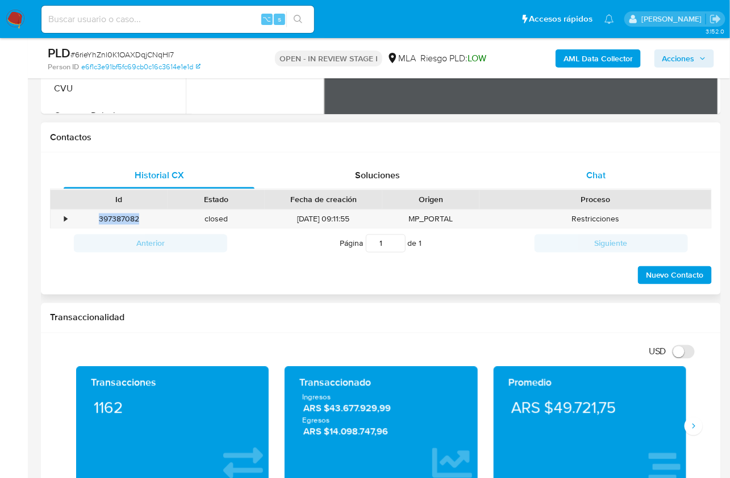
click at [594, 179] on span "Chat" at bounding box center [595, 175] width 19 height 13
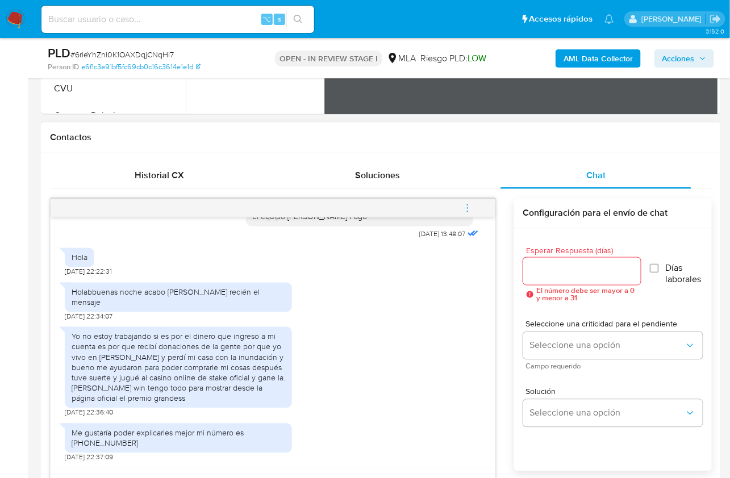
scroll to position [852, 0]
click at [498, 289] on div "17/07/2025 19:59:32 Hola, Esperamos que te encuentres muy bien. Te consultamos …" at bounding box center [381, 390] width 662 height 382
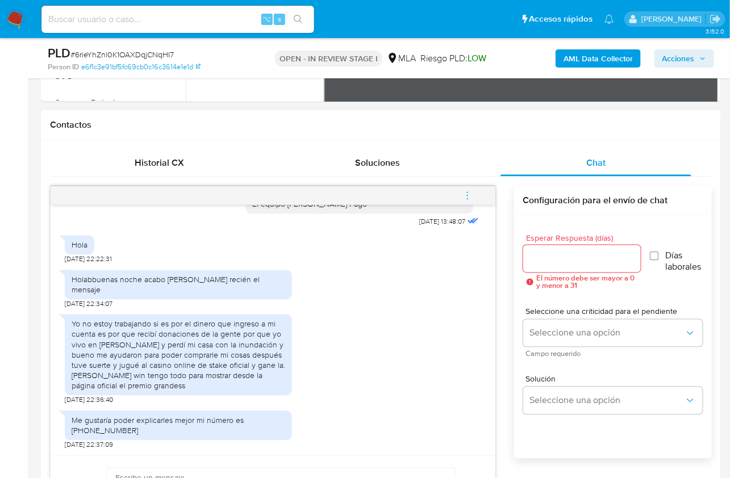
scroll to position [488, 0]
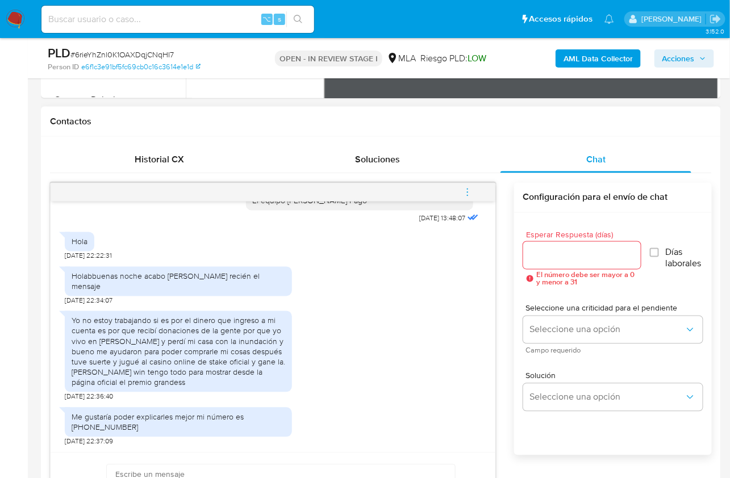
click at [513, 253] on div "17/07/2025 19:59:32 Hola, Esperamos que te encuentres muy bien. Te consultamos …" at bounding box center [381, 374] width 662 height 382
click at [499, 299] on div "17/07/2025 19:59:32 Hola, Esperamos que te encuentres muy bien. Te consultamos …" at bounding box center [381, 374] width 662 height 382
click at [515, 274] on div "Esperar Respuesta (días) El número debe ser mayor a 0 y menor a 31 Días laboral…" at bounding box center [613, 349] width 198 height 273
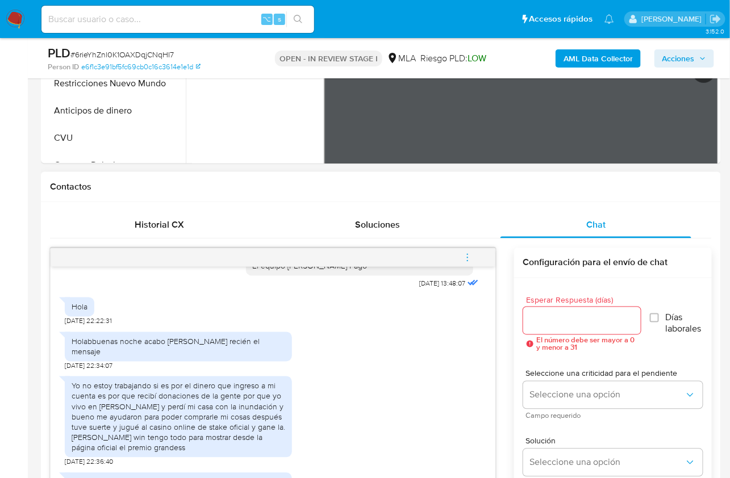
scroll to position [214, 0]
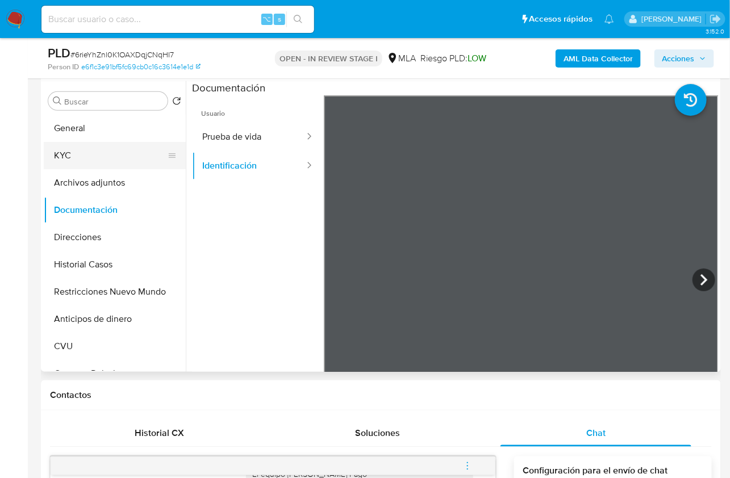
click at [85, 164] on button "KYC" at bounding box center [110, 155] width 133 height 27
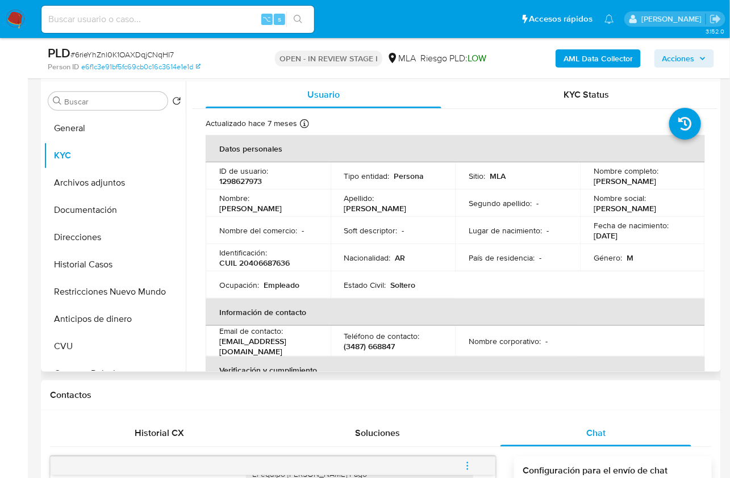
drag, startPoint x: 592, startPoint y: 182, endPoint x: 663, endPoint y: 176, distance: 70.7
click at [663, 176] on div "Nombre completo : Gaston Ariel Zarate" at bounding box center [643, 176] width 98 height 20
copy p "Gaston Ariel Zarate"
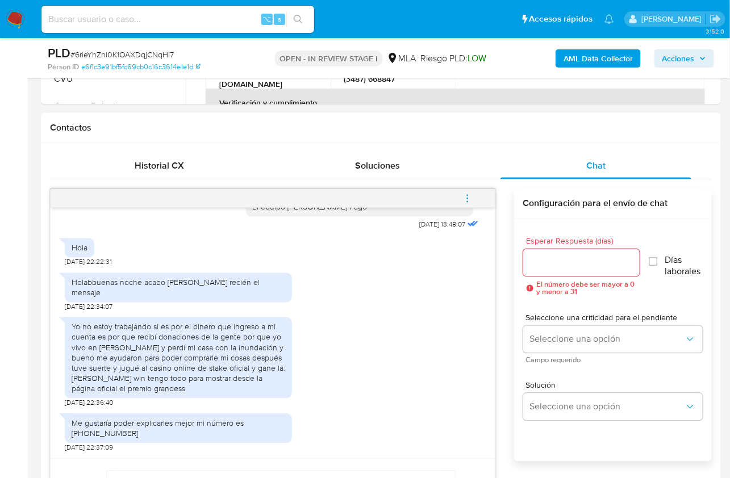
scroll to position [567, 0]
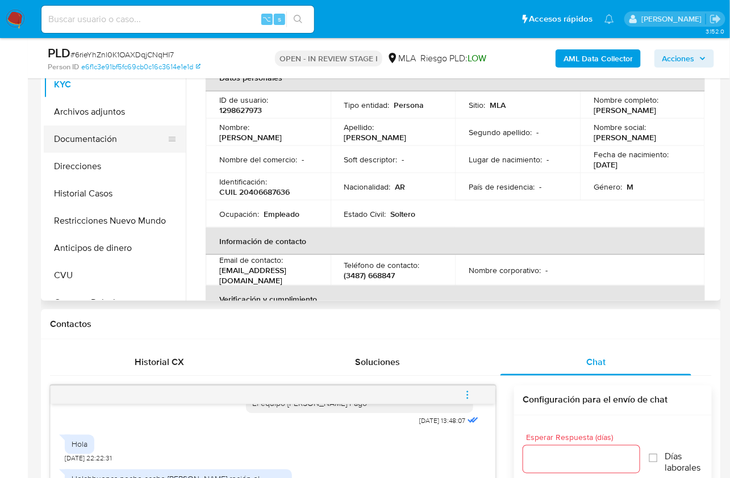
click at [105, 142] on button "Documentación" at bounding box center [110, 139] width 133 height 27
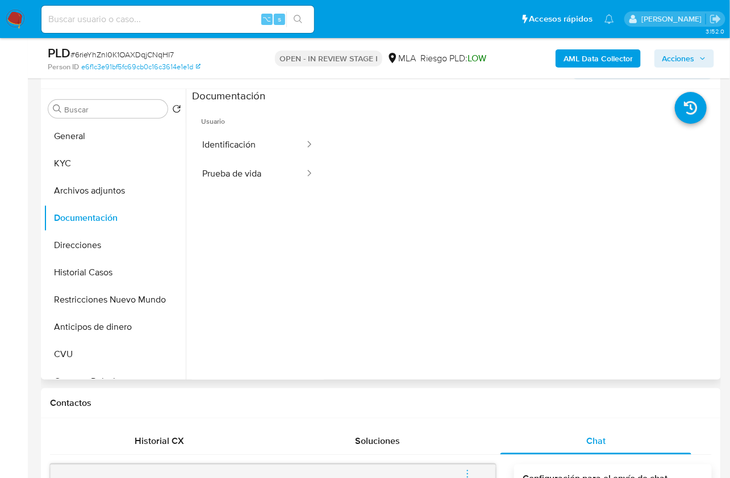
scroll to position [201, 0]
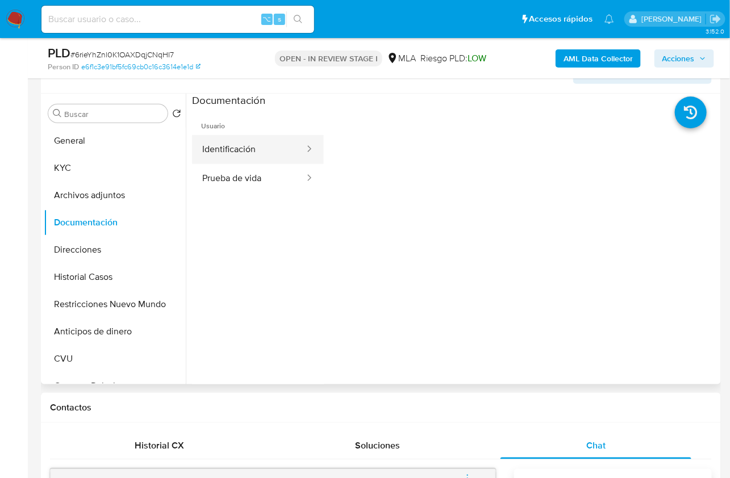
click at [256, 152] on button "Identificación" at bounding box center [249, 149] width 114 height 29
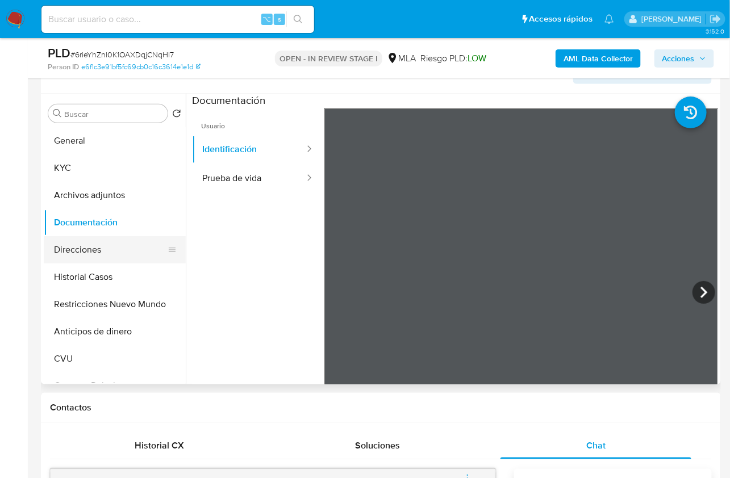
click at [118, 245] on button "Direcciones" at bounding box center [110, 249] width 133 height 27
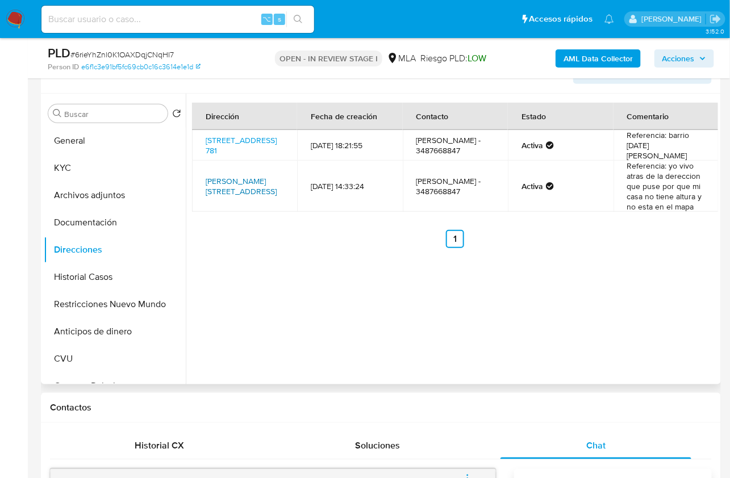
click at [230, 179] on link "Pellegrini 3872, Zárate, Buenos Aires, 2800, Argentina 3872" at bounding box center [241, 187] width 71 height 22
click at [246, 141] on link "Calle 4 781, Zárate, Buenos Aires, 2800, Argentina 781" at bounding box center [241, 146] width 71 height 22
click at [124, 169] on button "KYC" at bounding box center [110, 168] width 133 height 27
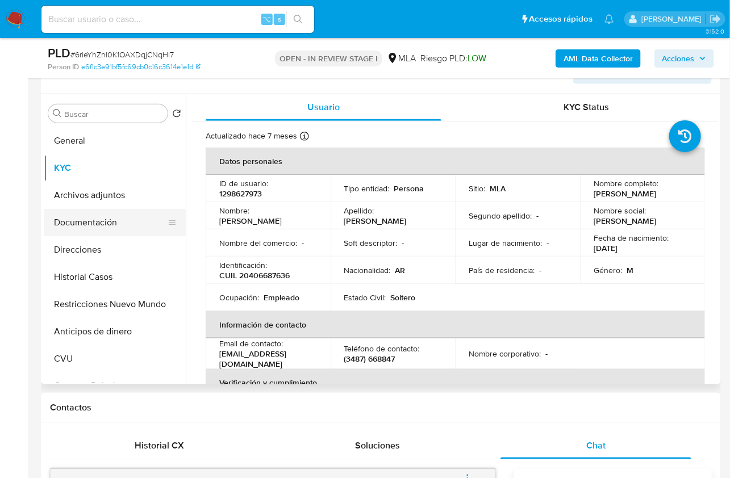
click at [85, 224] on button "Documentación" at bounding box center [110, 222] width 133 height 27
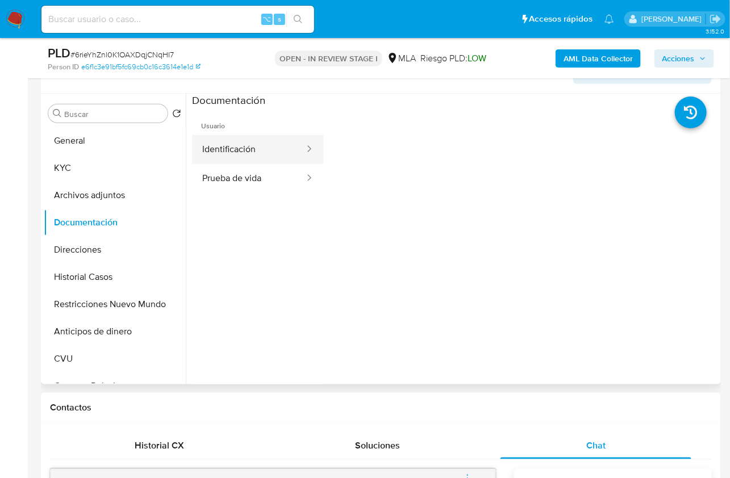
click at [236, 155] on button "Identificación" at bounding box center [249, 149] width 114 height 29
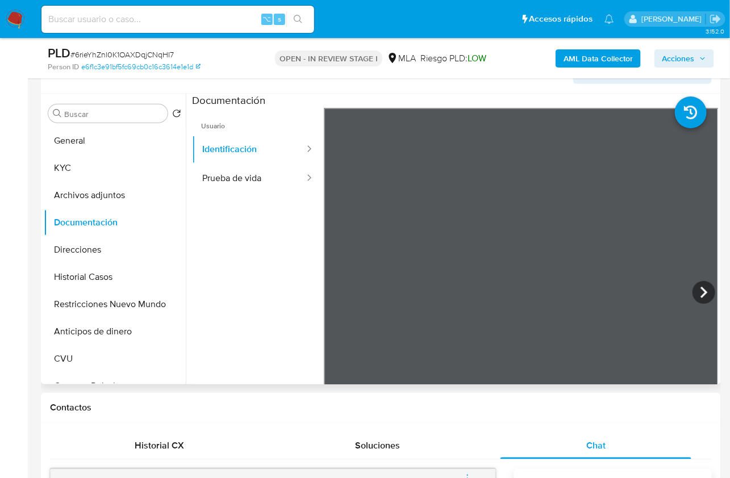
click at [707, 288] on icon at bounding box center [704, 292] width 23 height 23
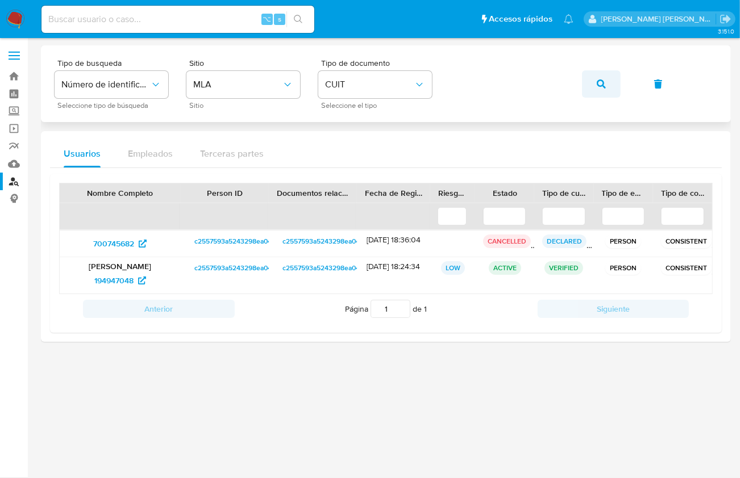
click at [592, 78] on button "button" at bounding box center [601, 83] width 39 height 27
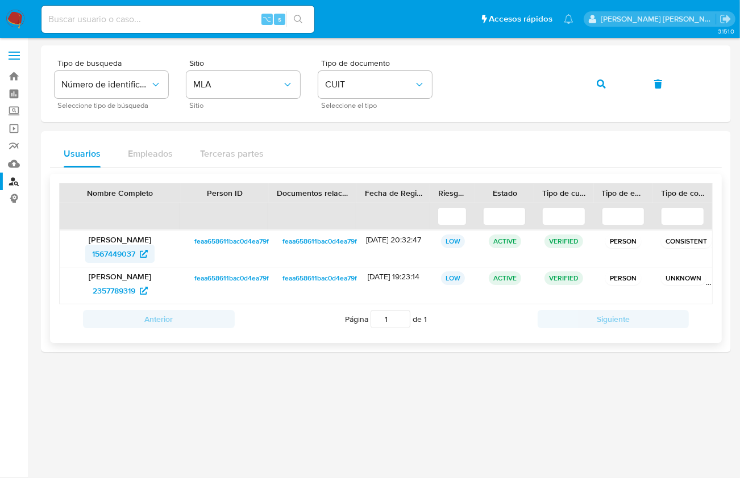
click at [117, 257] on span "1567449037" at bounding box center [113, 254] width 43 height 18
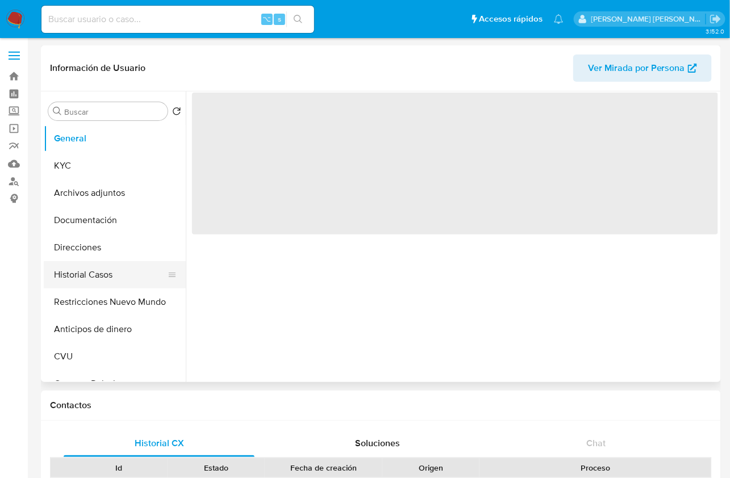
click at [144, 277] on button "Historial Casos" at bounding box center [110, 274] width 133 height 27
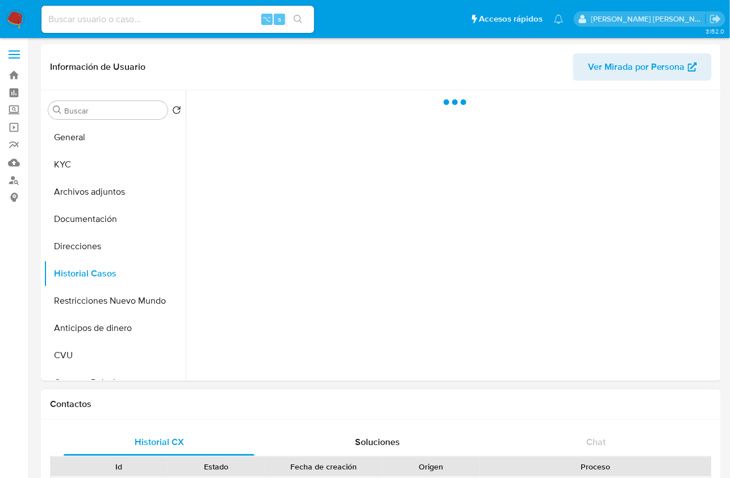
scroll to position [2, 0]
select select "10"
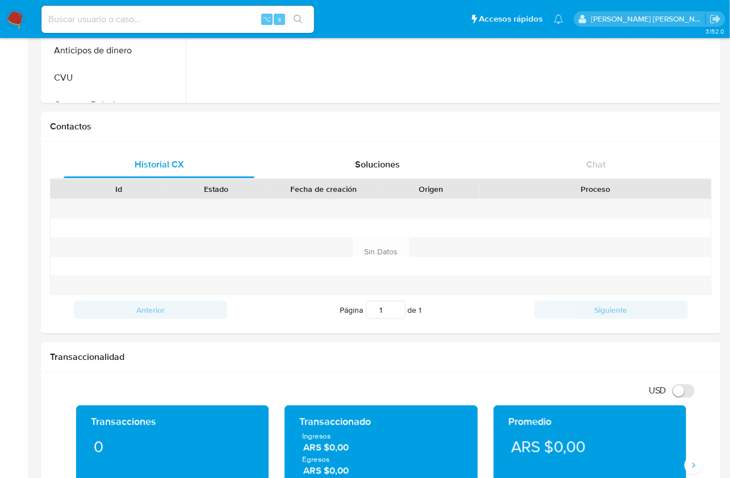
scroll to position [33, 0]
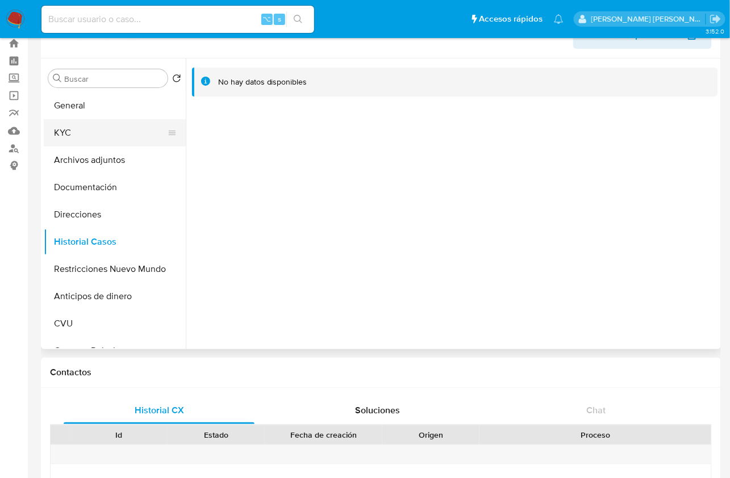
click at [88, 129] on button "KYC" at bounding box center [110, 132] width 133 height 27
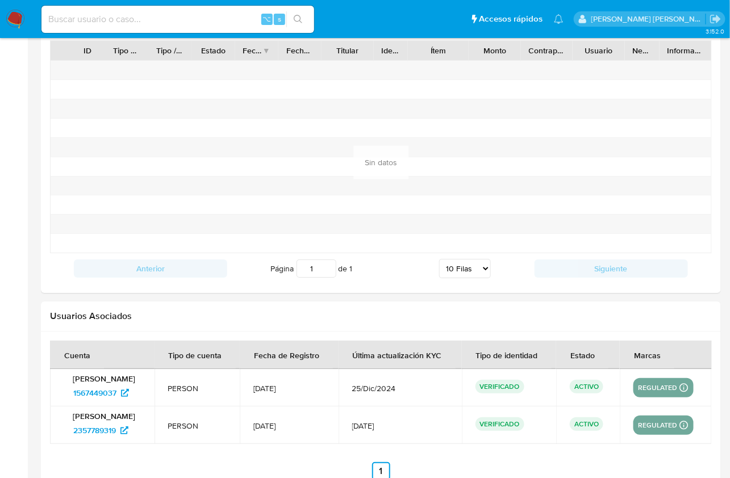
scroll to position [1169, 0]
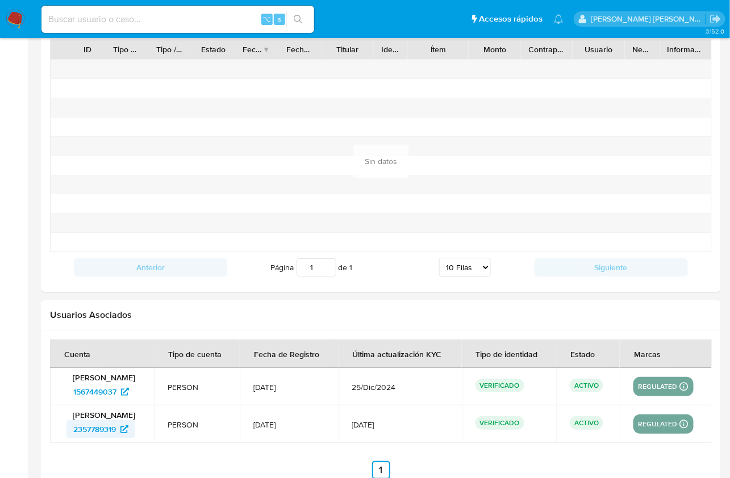
click at [101, 421] on span "2357789319" at bounding box center [94, 430] width 43 height 18
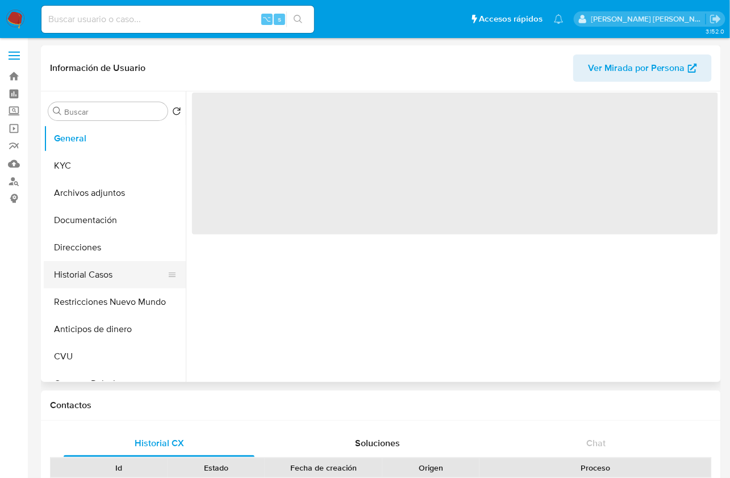
click at [112, 267] on button "Historial Casos" at bounding box center [110, 274] width 133 height 27
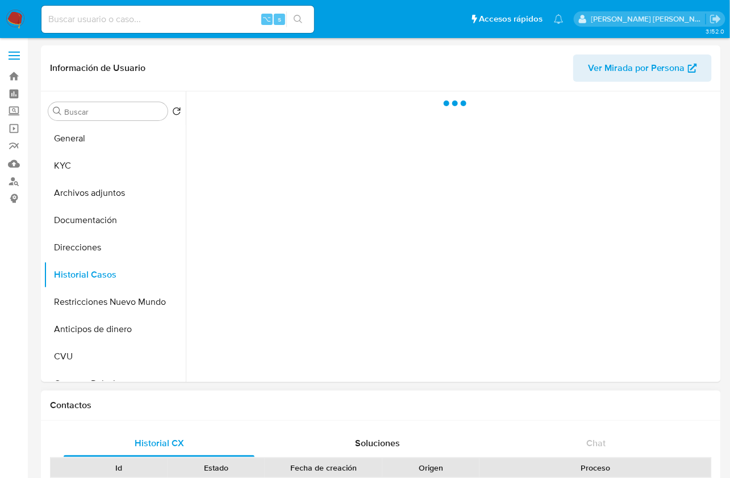
select select "10"
click at [493, 398] on div "Contactos" at bounding box center [381, 406] width 680 height 30
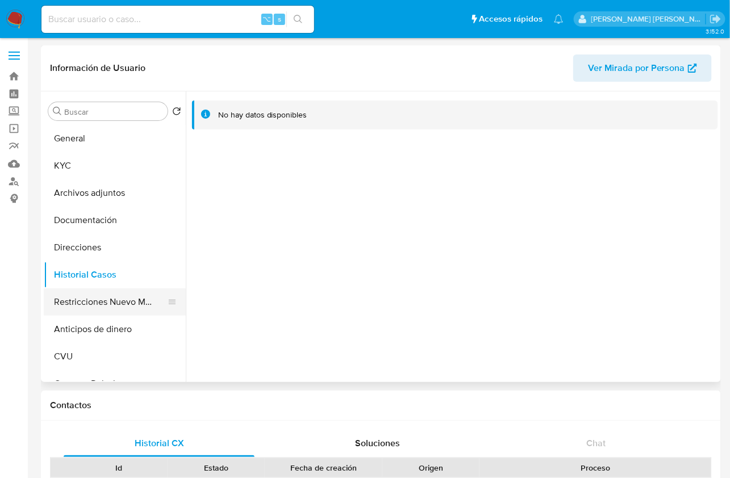
click at [110, 305] on button "Restricciones Nuevo Mundo" at bounding box center [110, 302] width 133 height 27
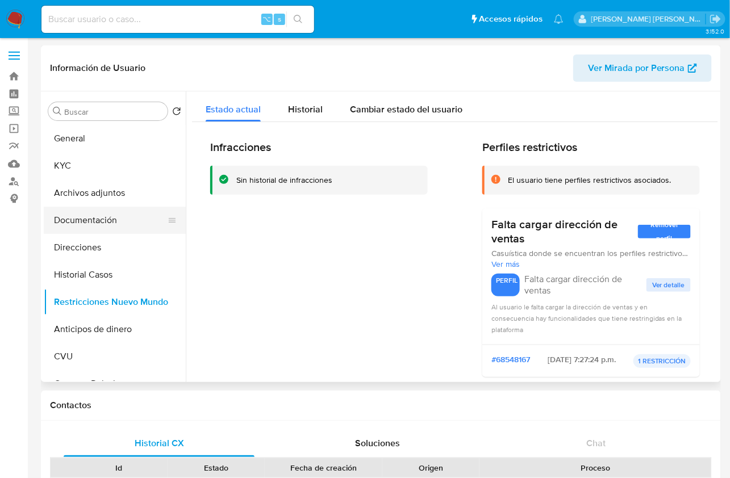
click at [96, 220] on button "Documentación" at bounding box center [110, 220] width 133 height 27
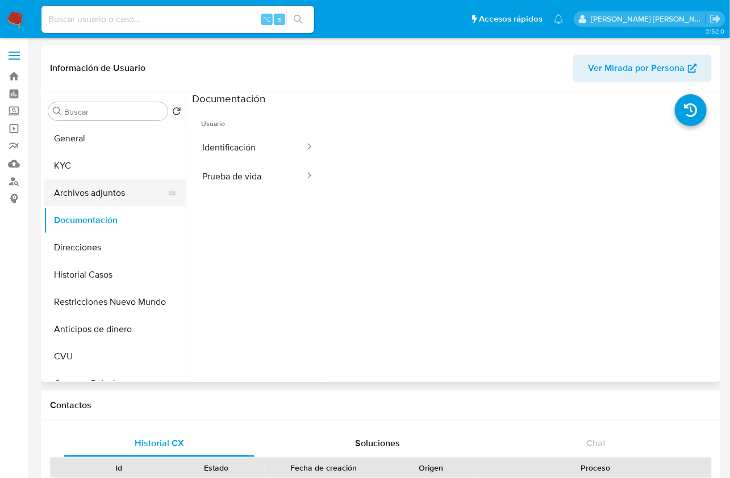
click at [110, 195] on button "Archivos adjuntos" at bounding box center [110, 193] width 133 height 27
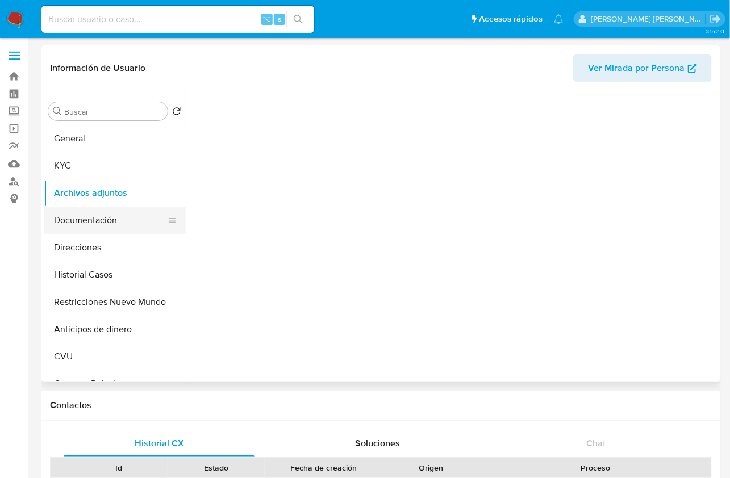
click at [113, 218] on button "Documentación" at bounding box center [110, 220] width 133 height 27
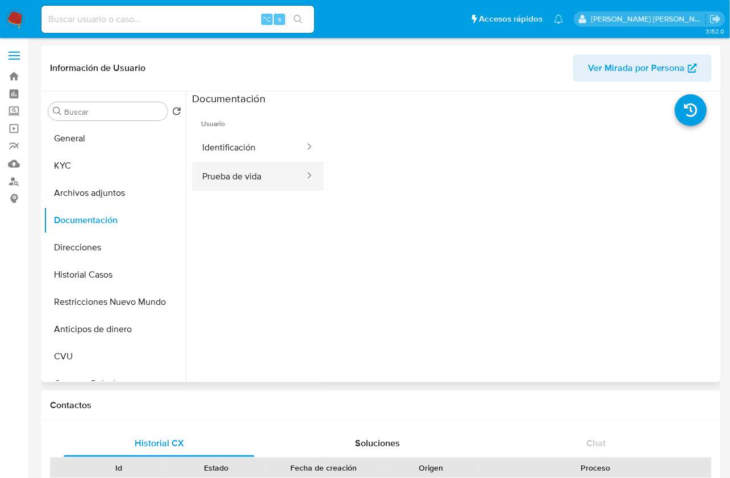
click at [254, 178] on button "Prueba de vida" at bounding box center [249, 176] width 114 height 29
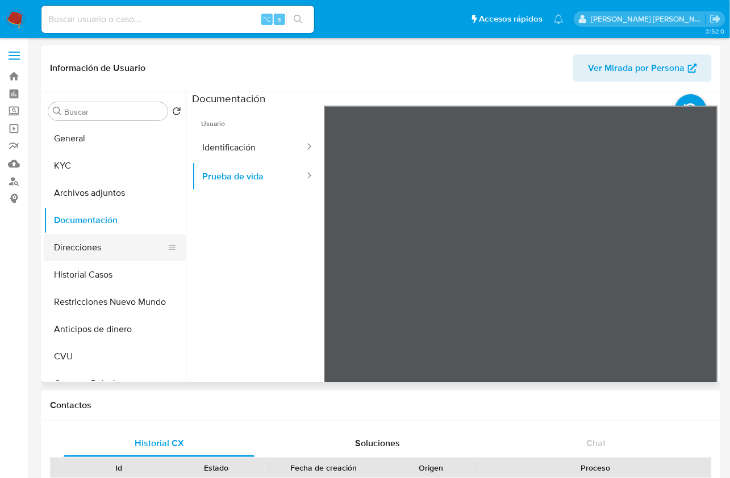
click at [67, 249] on button "Direcciones" at bounding box center [110, 247] width 133 height 27
